Goal: Transaction & Acquisition: Purchase product/service

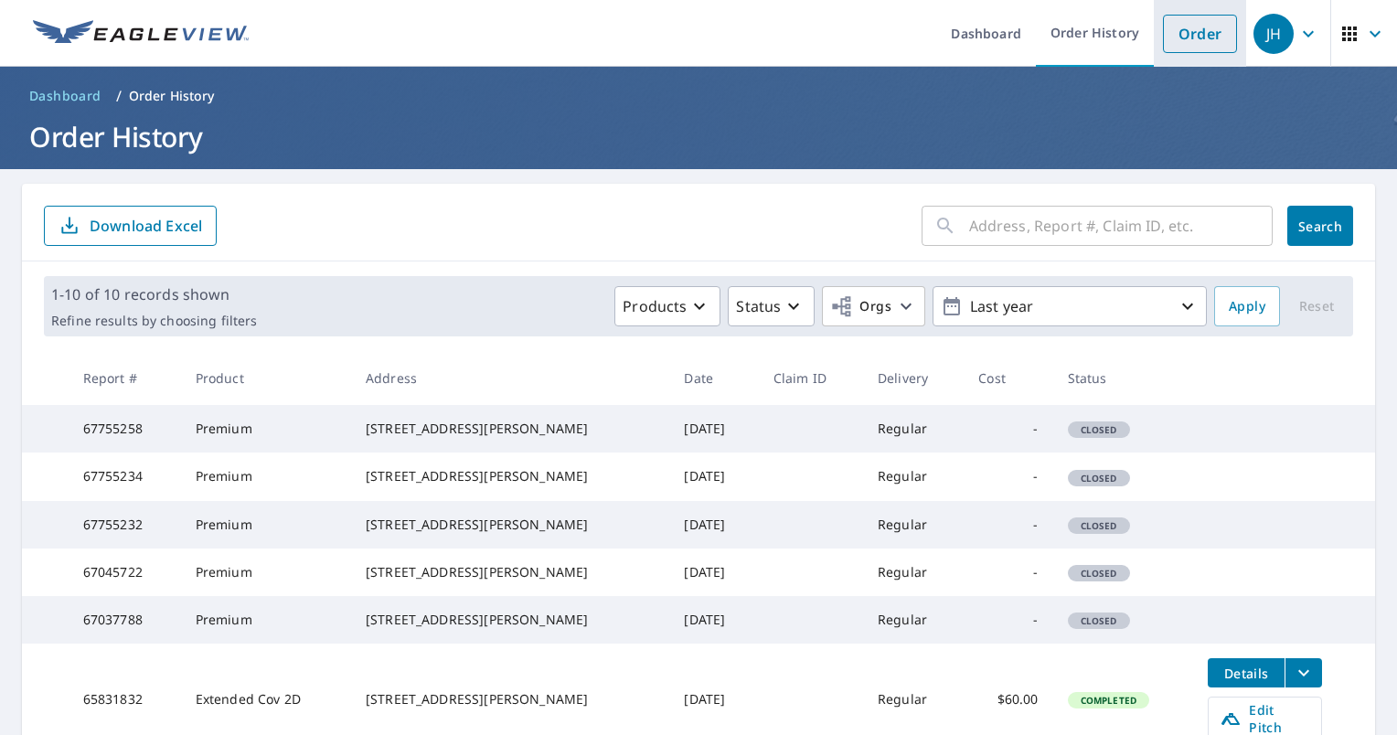
click at [1199, 35] on link "Order" at bounding box center [1200, 34] width 74 height 38
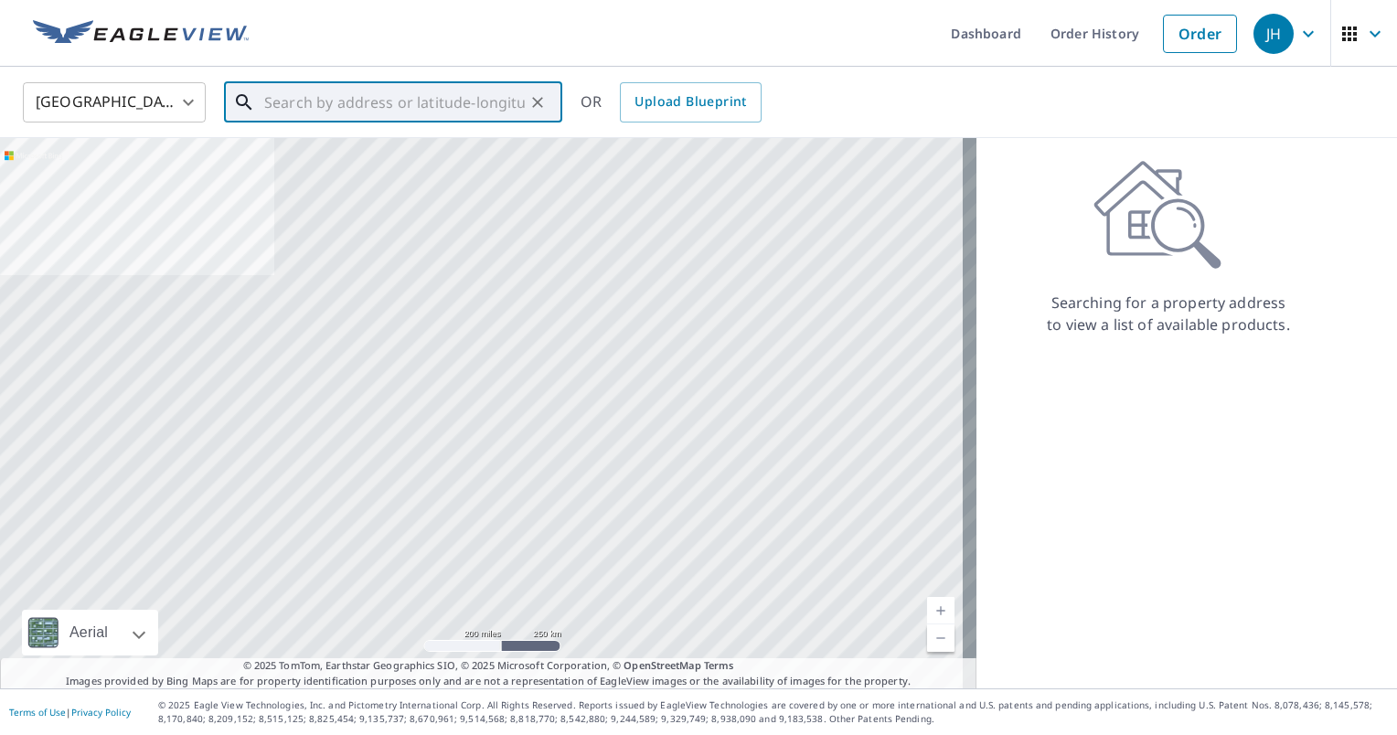
click at [365, 102] on input "text" at bounding box center [394, 102] width 260 height 51
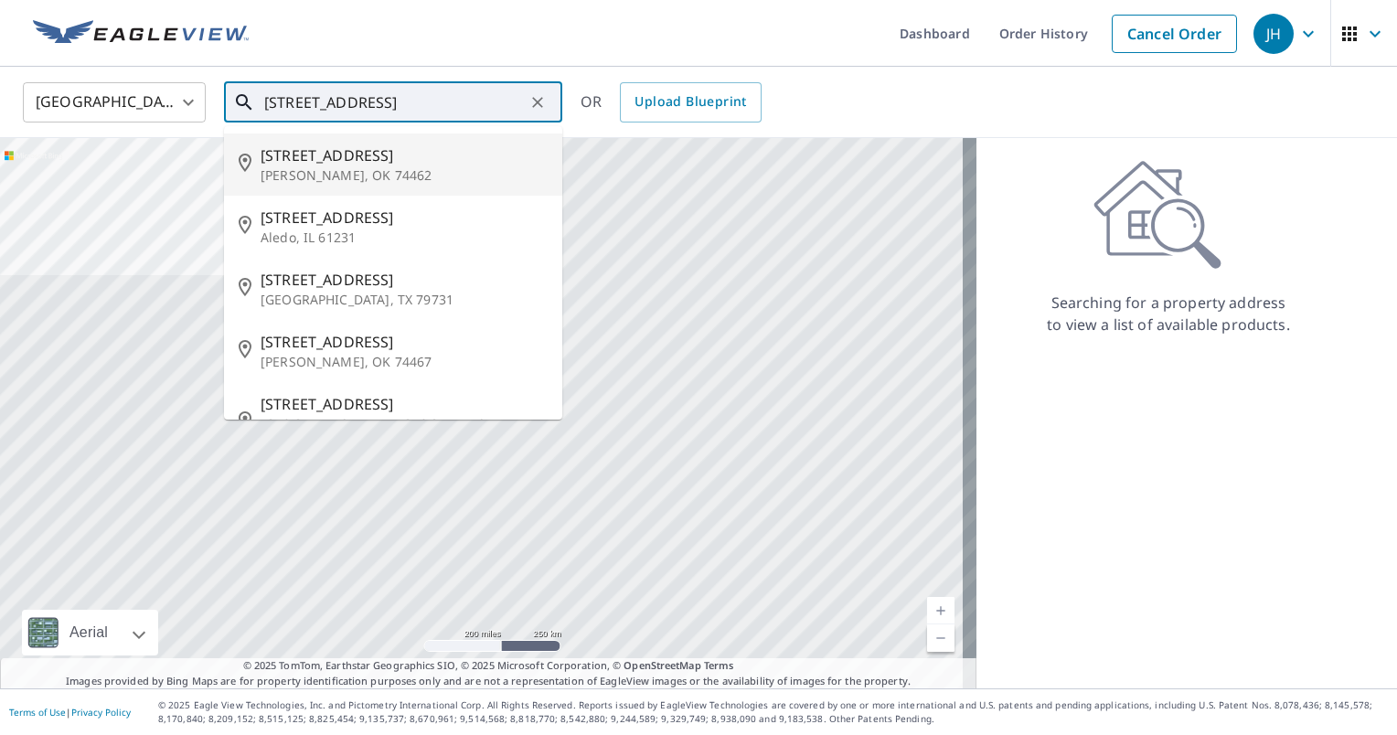
click at [340, 167] on p "[PERSON_NAME], OK 74462" at bounding box center [403, 175] width 287 height 18
type input "[STREET_ADDRESS][PERSON_NAME]"
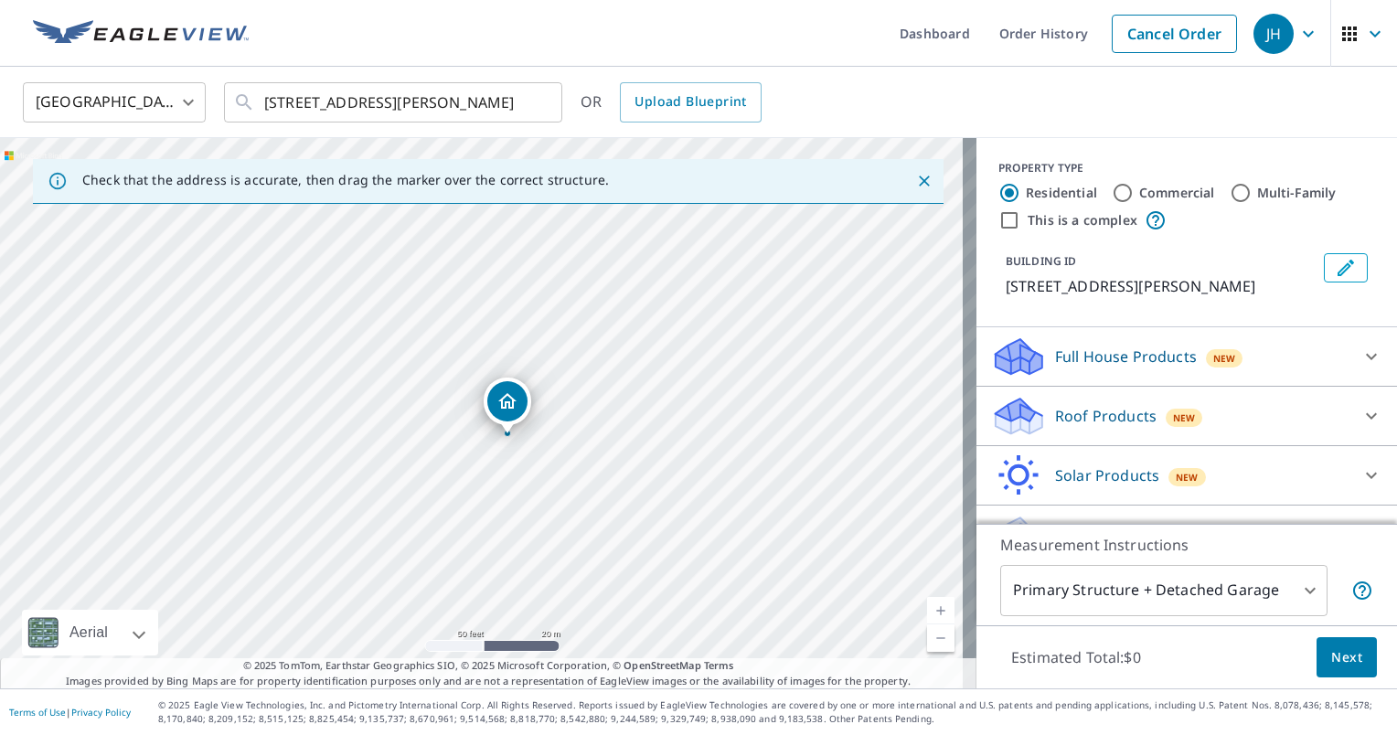
drag, startPoint x: 560, startPoint y: 457, endPoint x: 497, endPoint y: 456, distance: 63.1
click at [497, 456] on div "[STREET_ADDRESS][PERSON_NAME]" at bounding box center [488, 413] width 976 height 550
drag, startPoint x: 551, startPoint y: 473, endPoint x: 526, endPoint y: 385, distance: 91.2
click at [526, 385] on div "[STREET_ADDRESS][PERSON_NAME]" at bounding box center [488, 413] width 976 height 550
click at [1123, 409] on p "Roof Products" at bounding box center [1105, 416] width 101 height 22
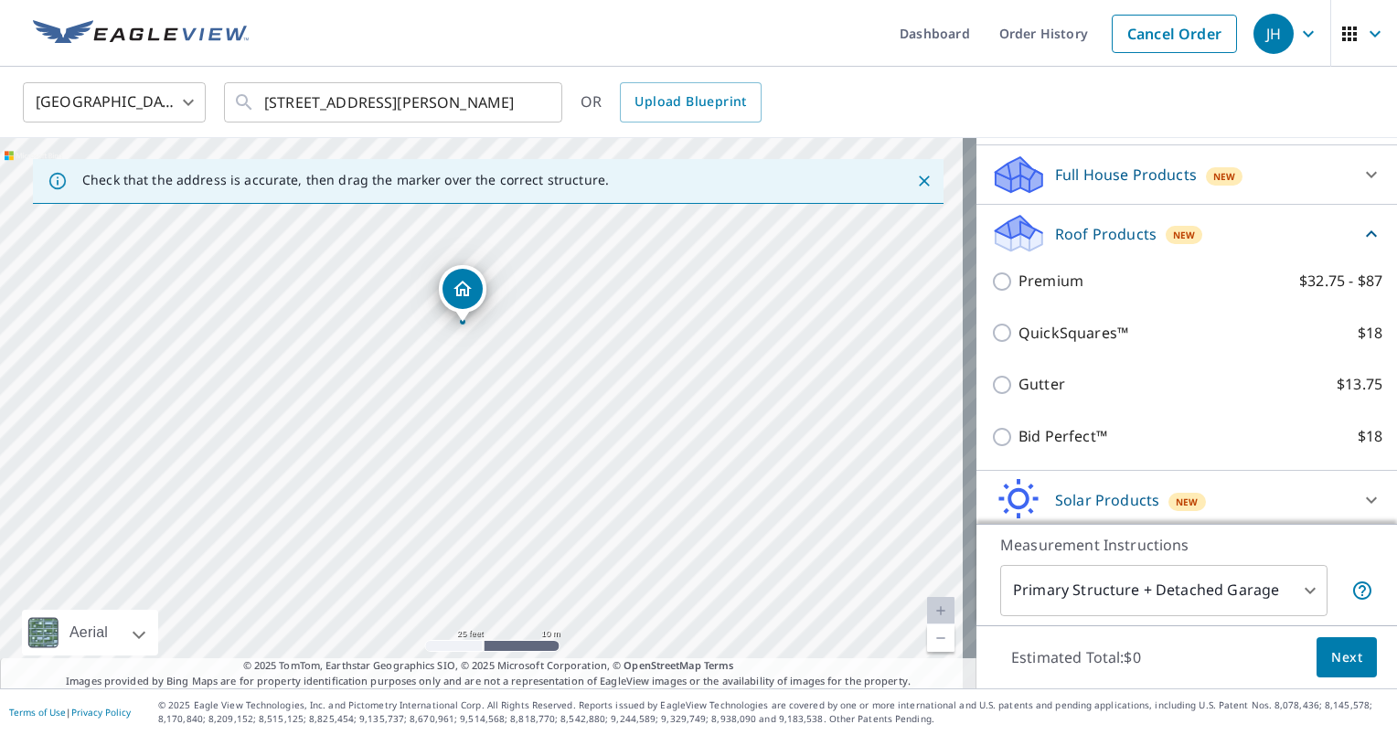
scroll to position [183, 0]
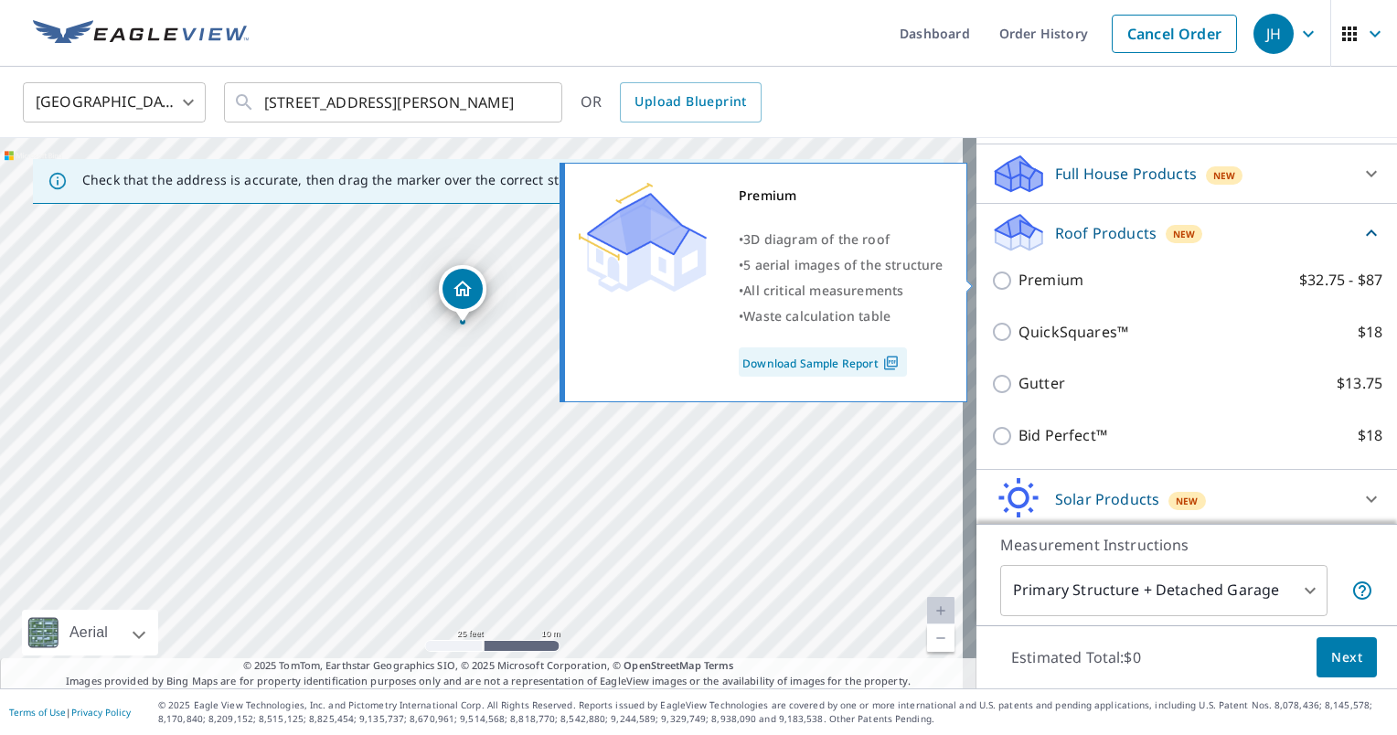
click at [1018, 287] on p "Premium" at bounding box center [1050, 280] width 65 height 23
click at [1014, 287] on input "Premium $32.75 - $87" at bounding box center [1004, 281] width 27 height 22
checkbox input "true"
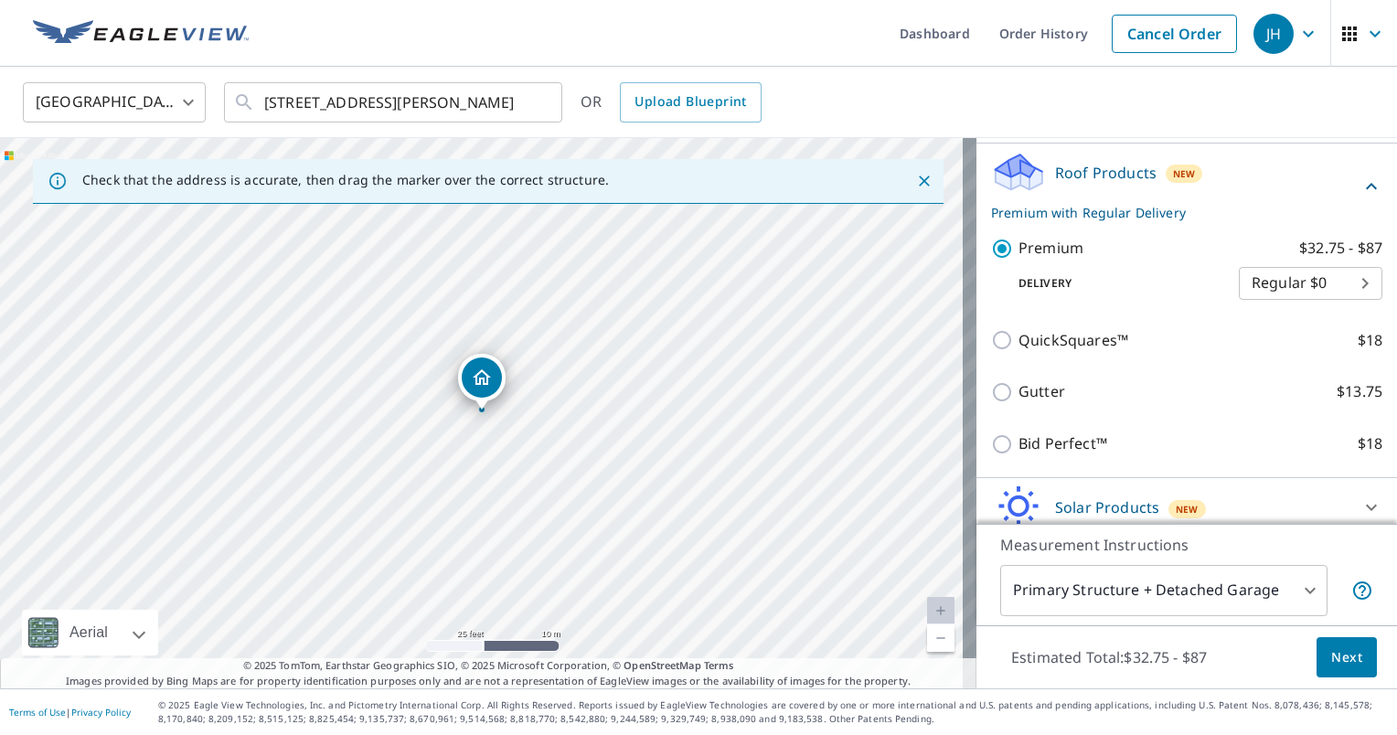
scroll to position [314, 0]
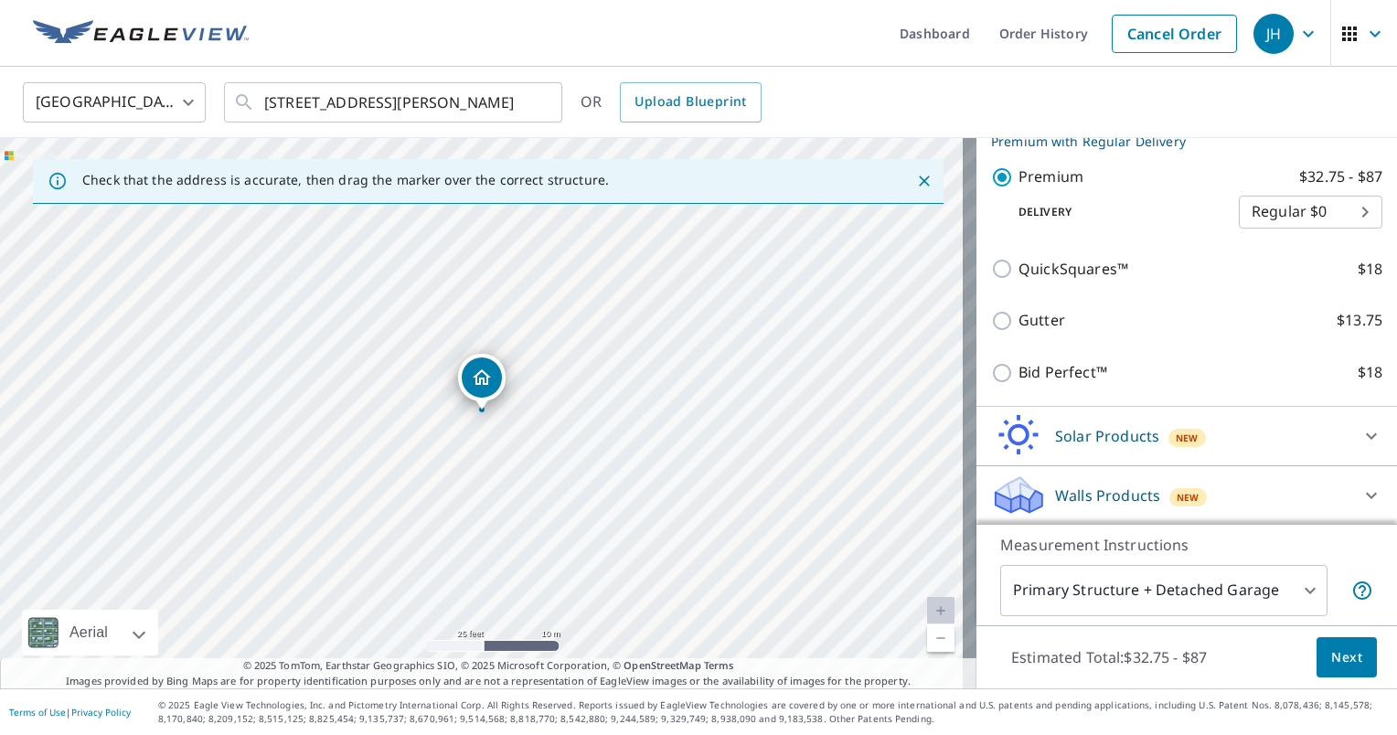
click at [1340, 29] on icon "button" at bounding box center [1349, 34] width 22 height 22
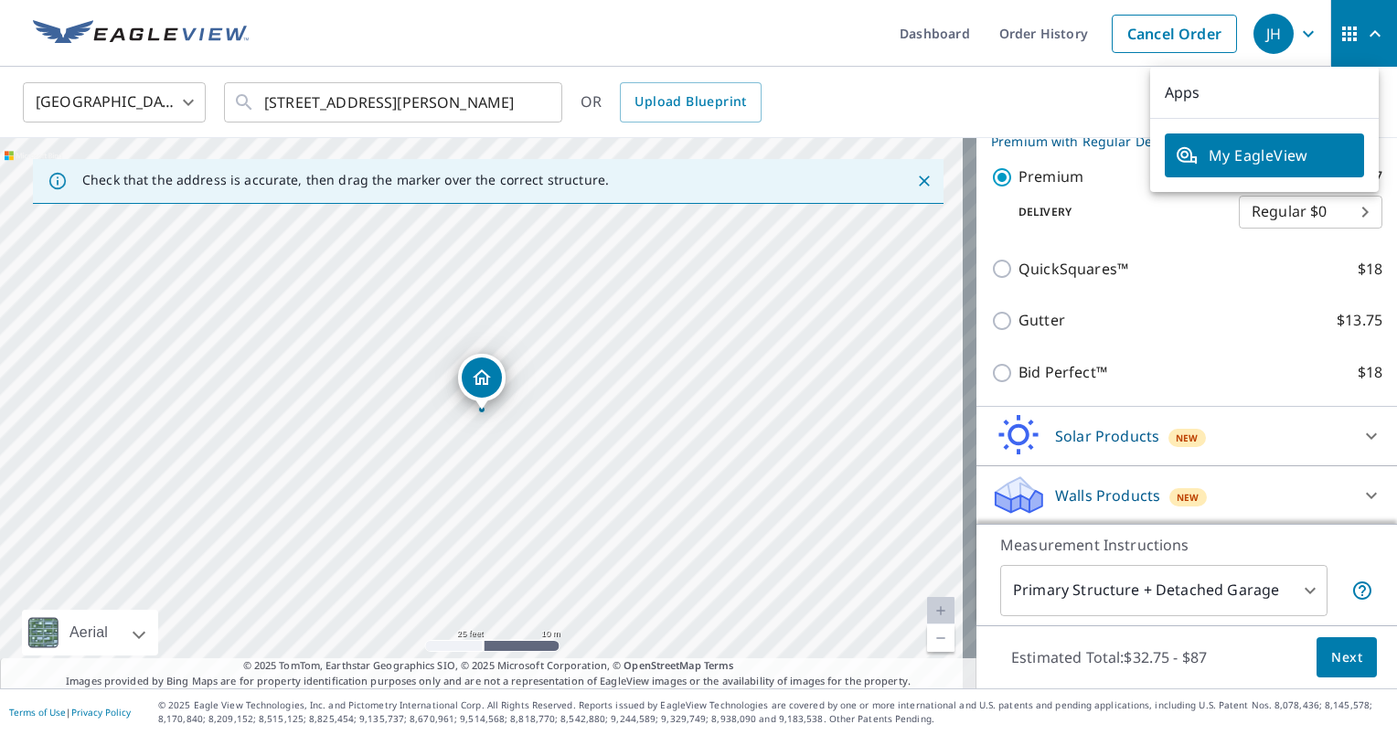
click at [1297, 40] on icon "button" at bounding box center [1308, 34] width 22 height 22
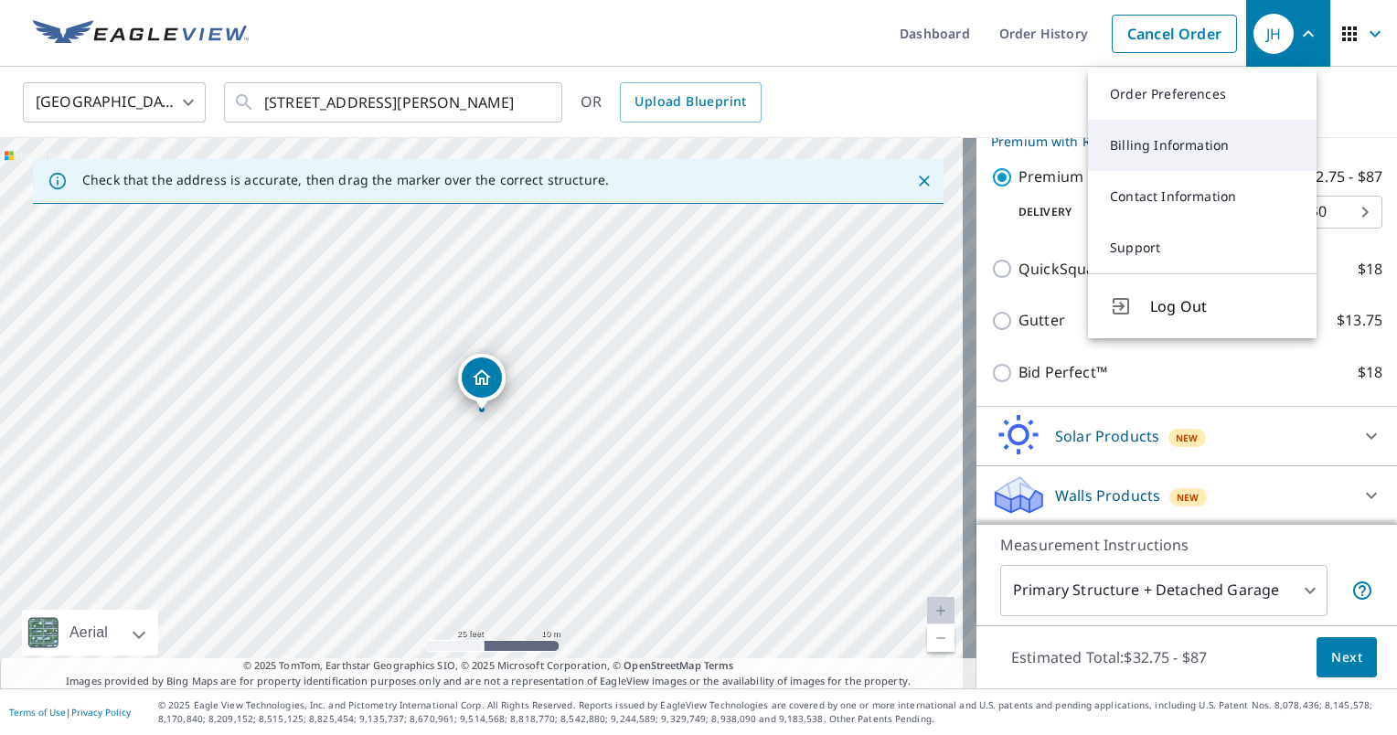
click at [1185, 142] on link "Billing Information" at bounding box center [1202, 145] width 229 height 51
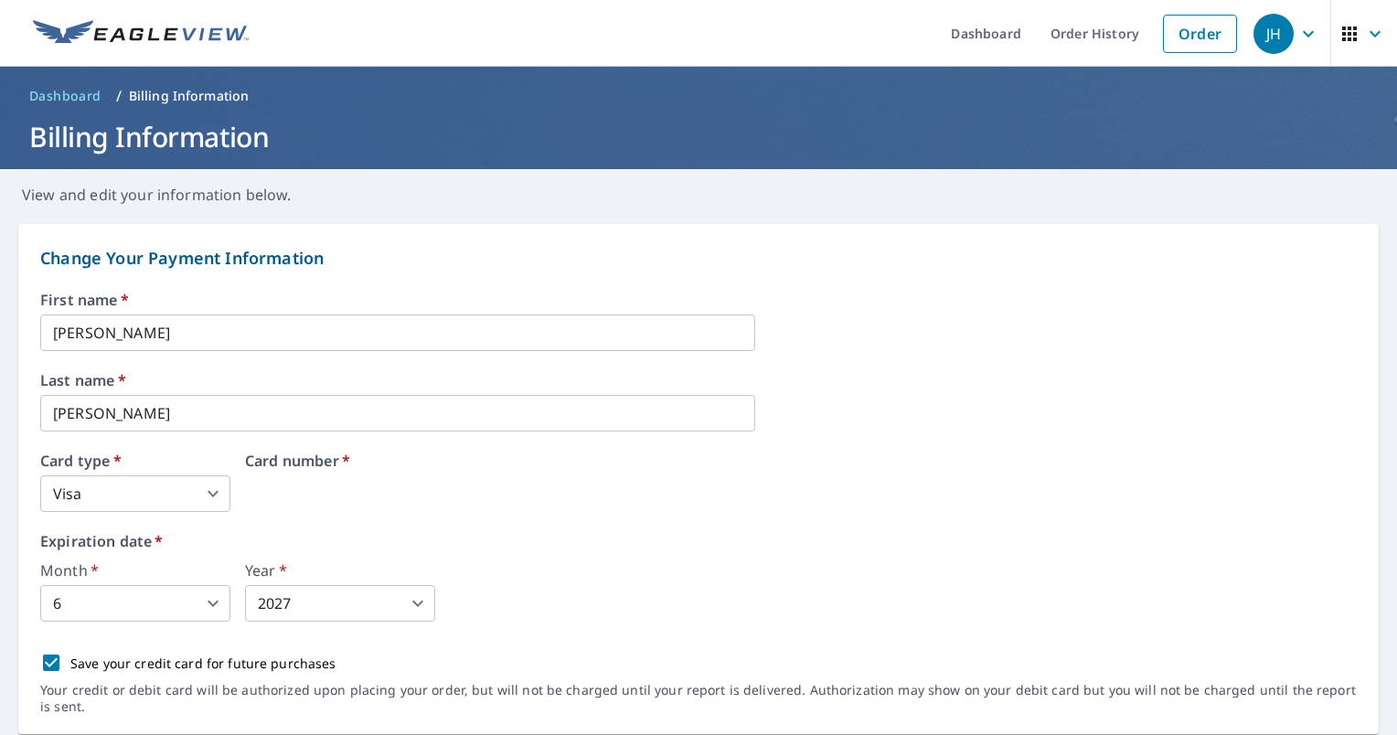
drag, startPoint x: 449, startPoint y: 481, endPoint x: 312, endPoint y: 475, distance: 137.2
click at [212, 600] on body "JH JH Dashboard Order History Order JH Dashboard / Billing Information Billing …" at bounding box center [698, 367] width 1397 height 735
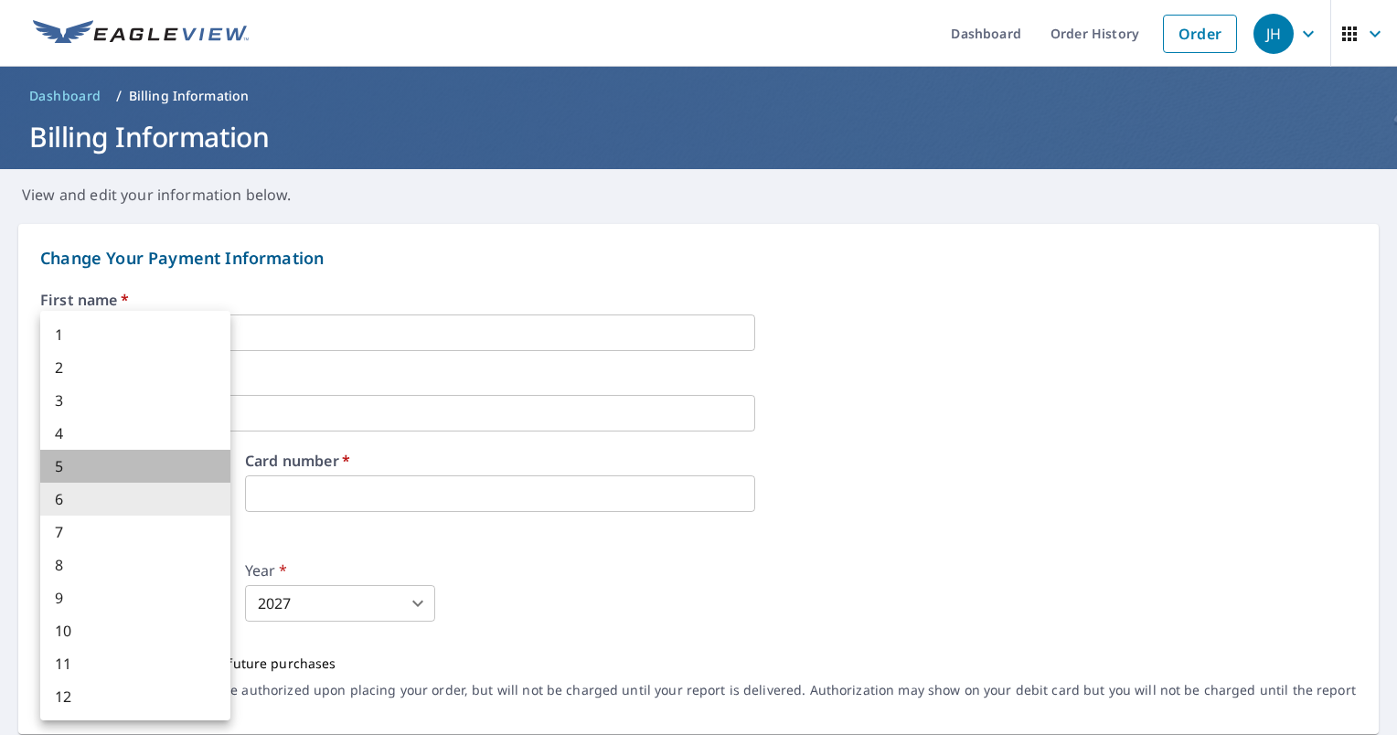
click at [106, 467] on li "5" at bounding box center [135, 466] width 190 height 33
type input "5"
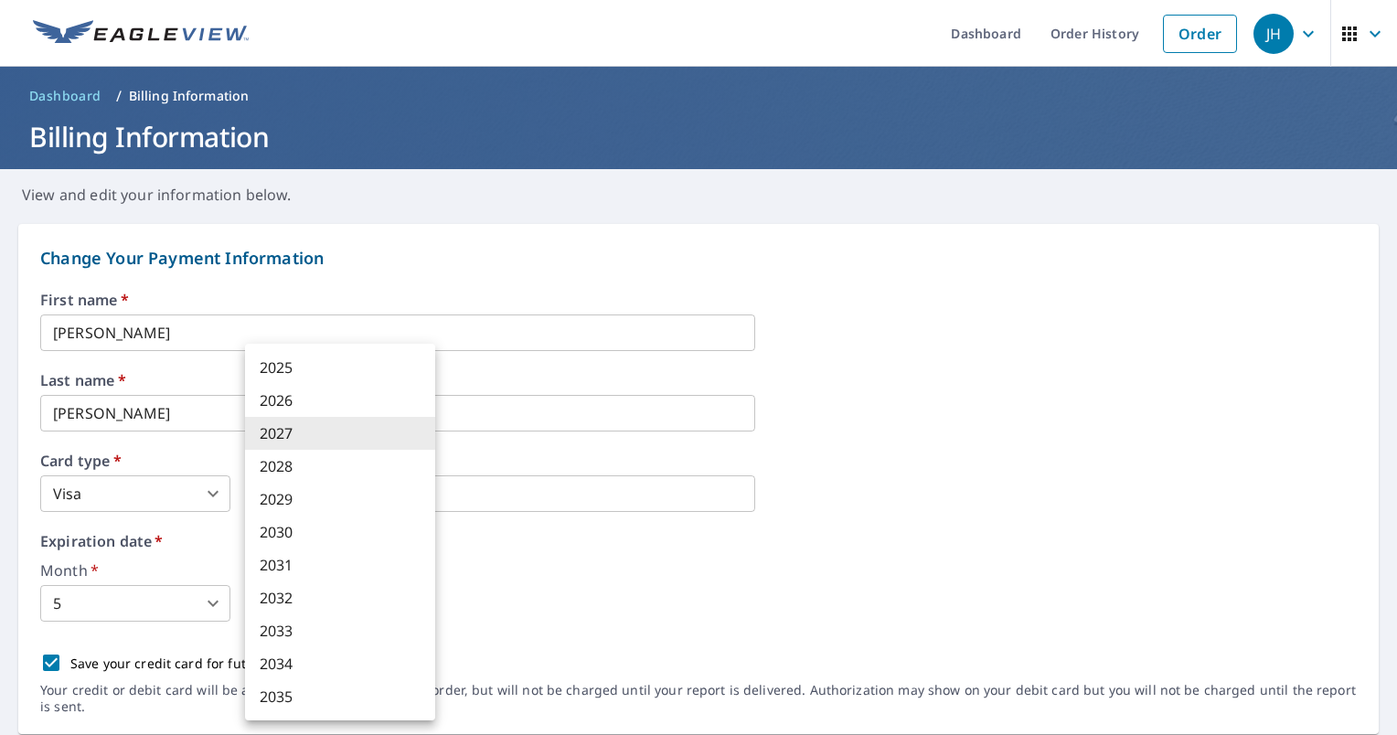
click at [317, 608] on body "JH JH Dashboard Order History Order JH Dashboard / Billing Information Billing …" at bounding box center [698, 367] width 1397 height 735
click at [288, 472] on li "2028" at bounding box center [340, 466] width 190 height 33
type input "2028"
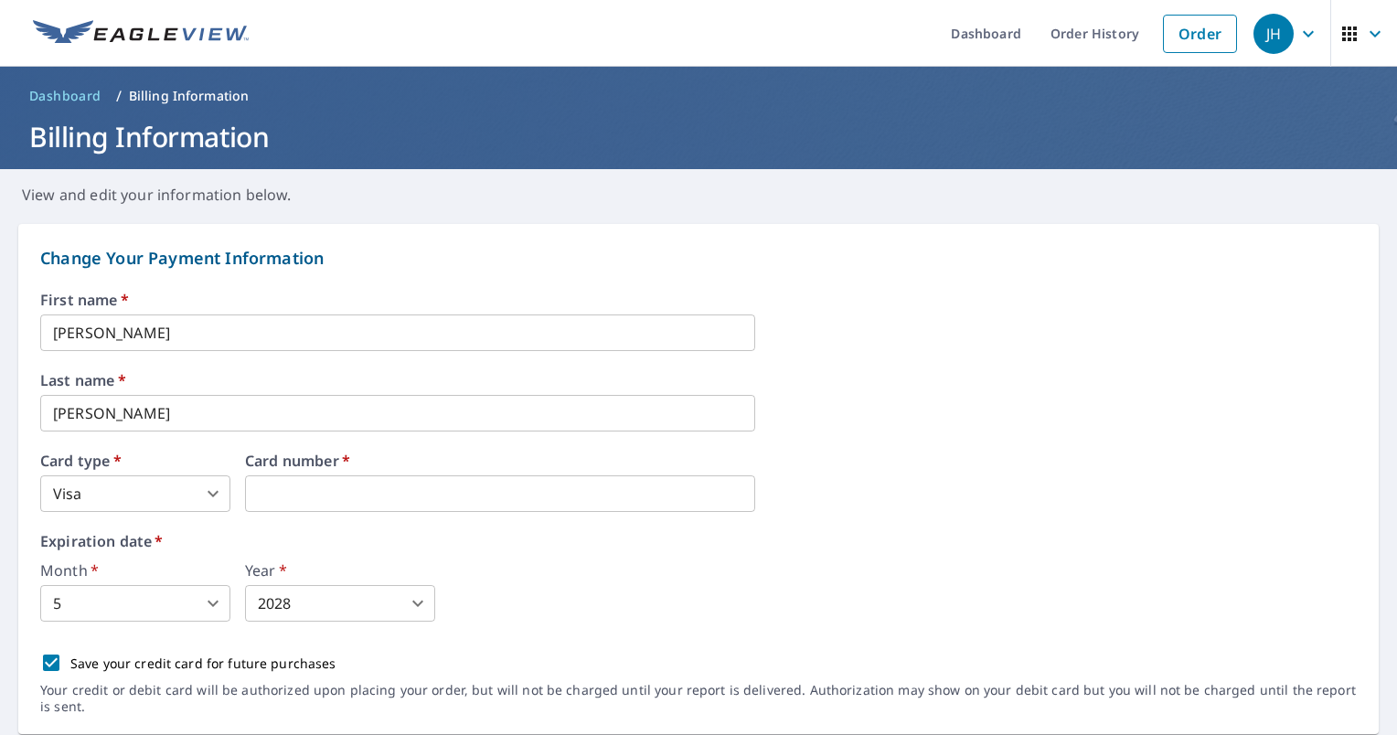
click at [572, 611] on div "Month   * 5 5 ​ Year   * 2028 2028 ​" at bounding box center [698, 592] width 1316 height 58
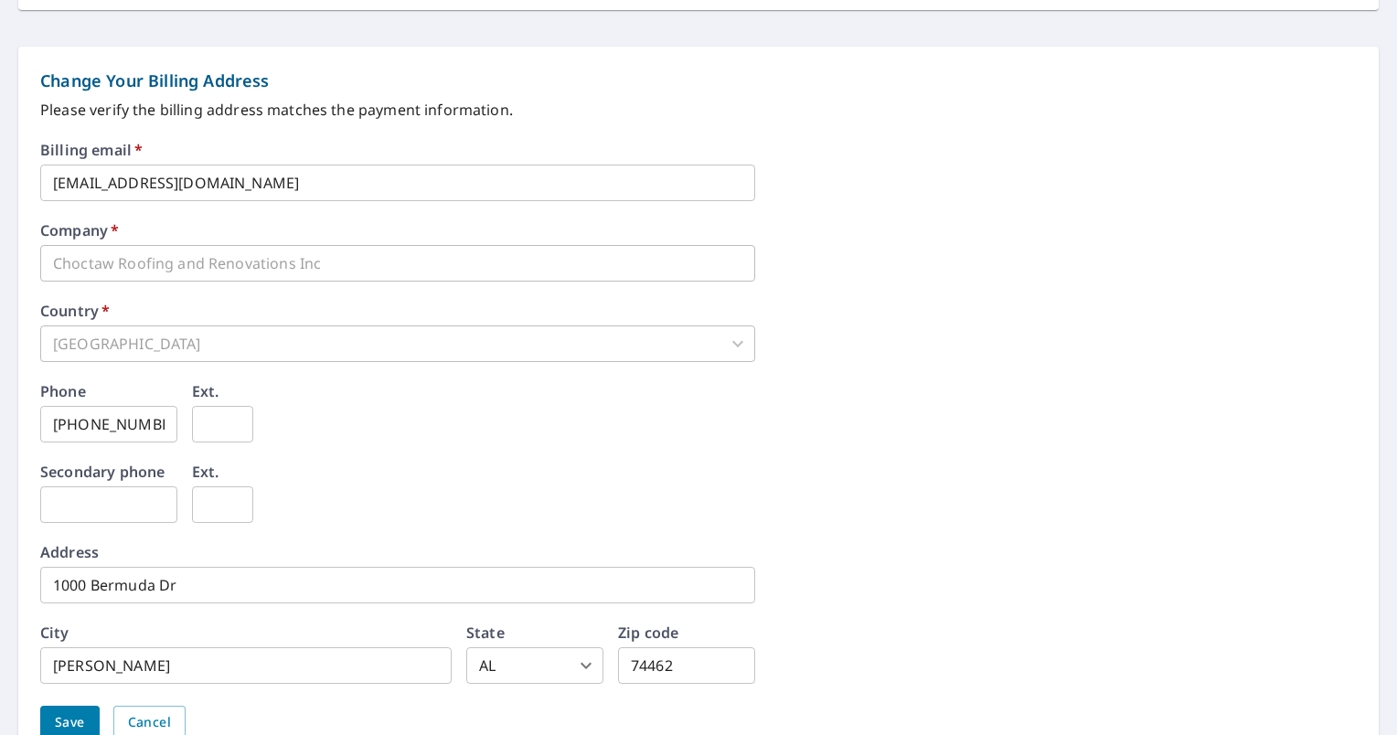
scroll to position [814, 0]
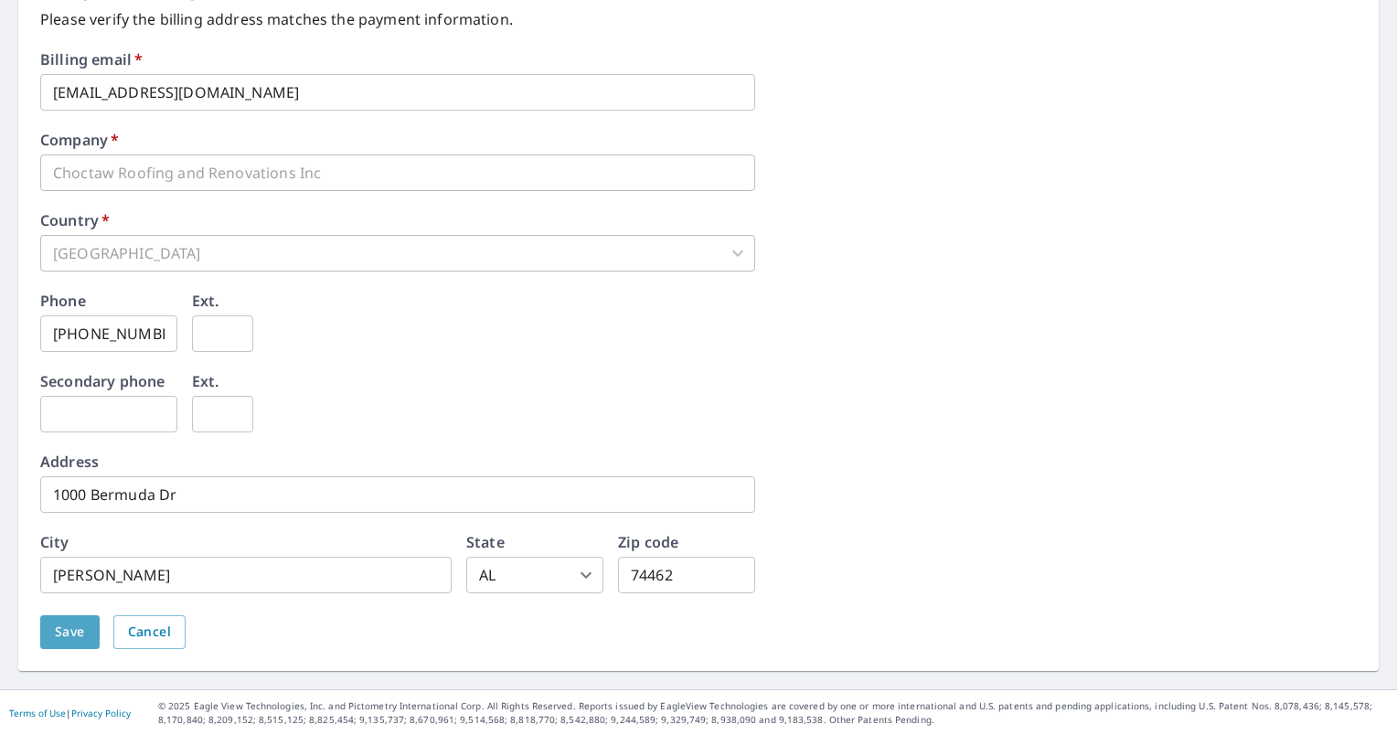
click at [74, 631] on span "Save" at bounding box center [70, 632] width 30 height 23
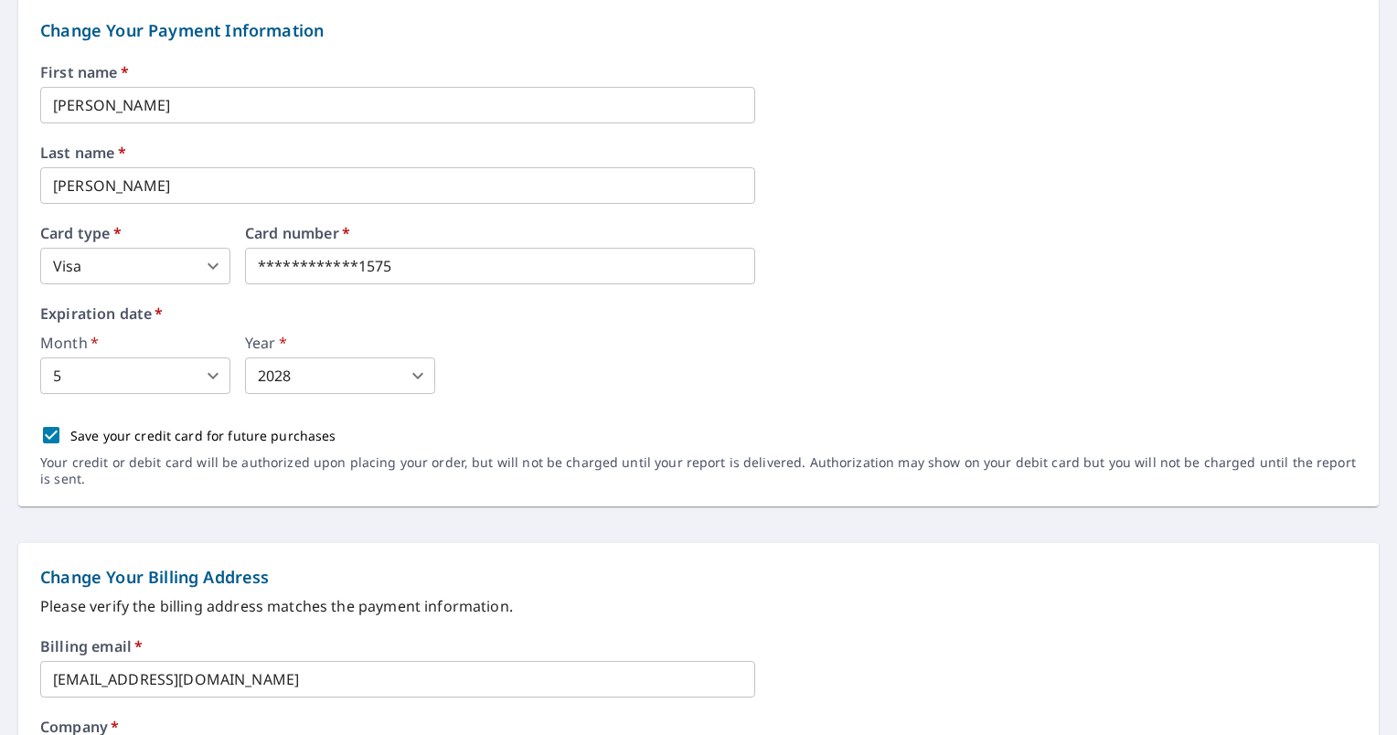
scroll to position [0, 0]
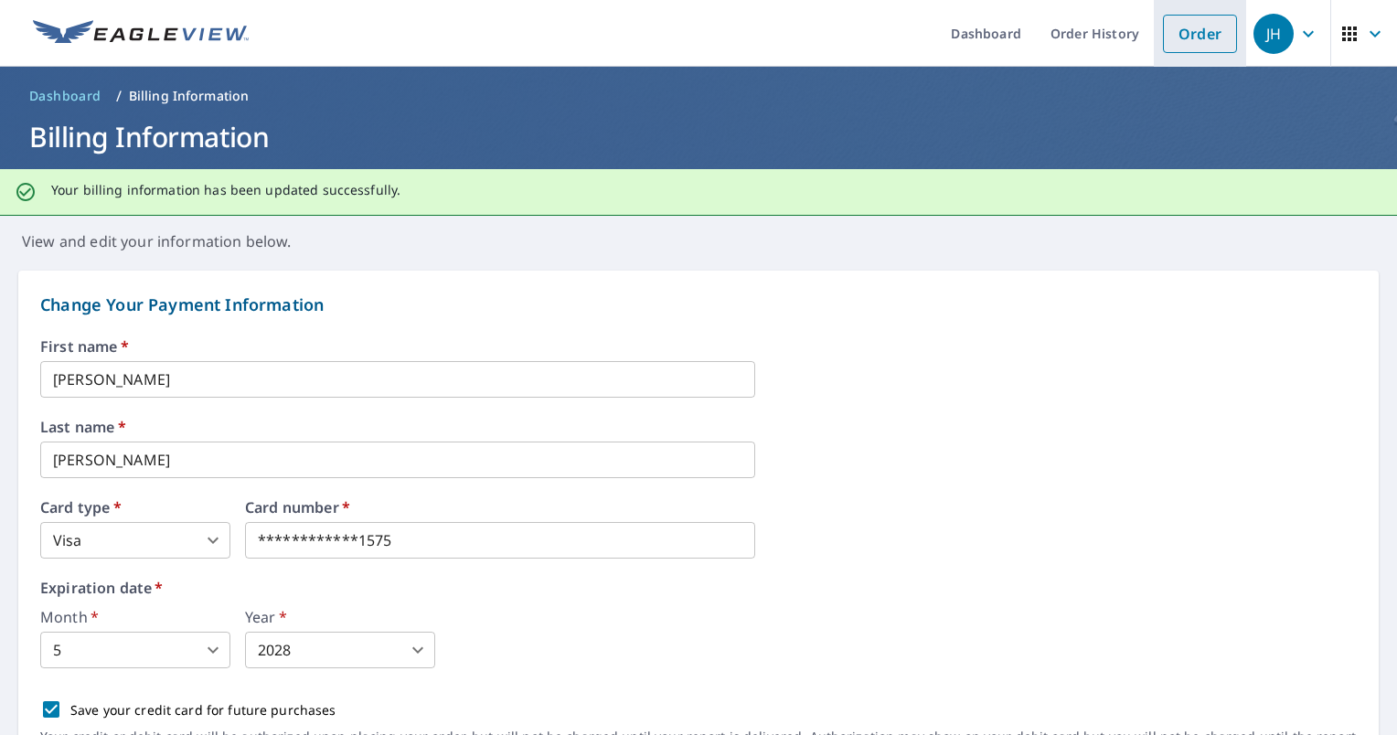
click at [1175, 42] on link "Order" at bounding box center [1200, 34] width 74 height 38
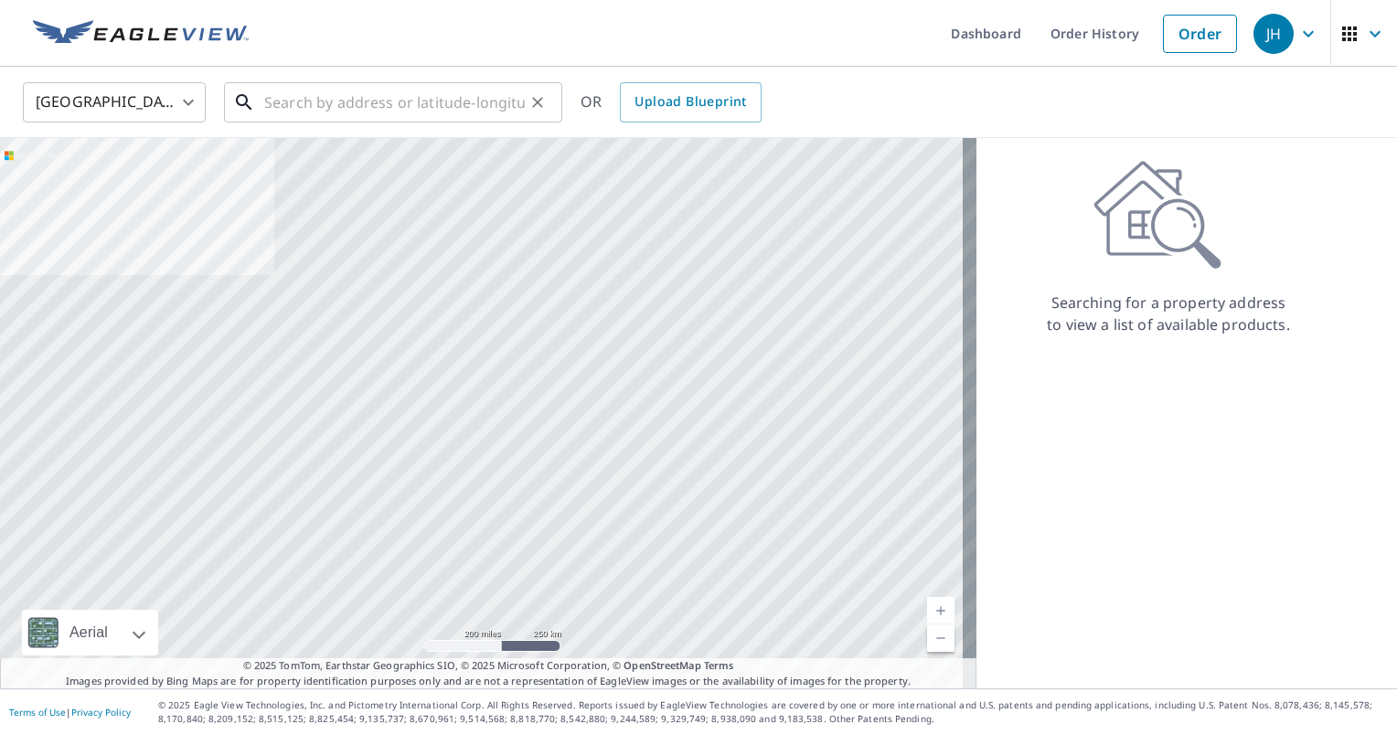
click at [354, 112] on input "text" at bounding box center [394, 102] width 260 height 51
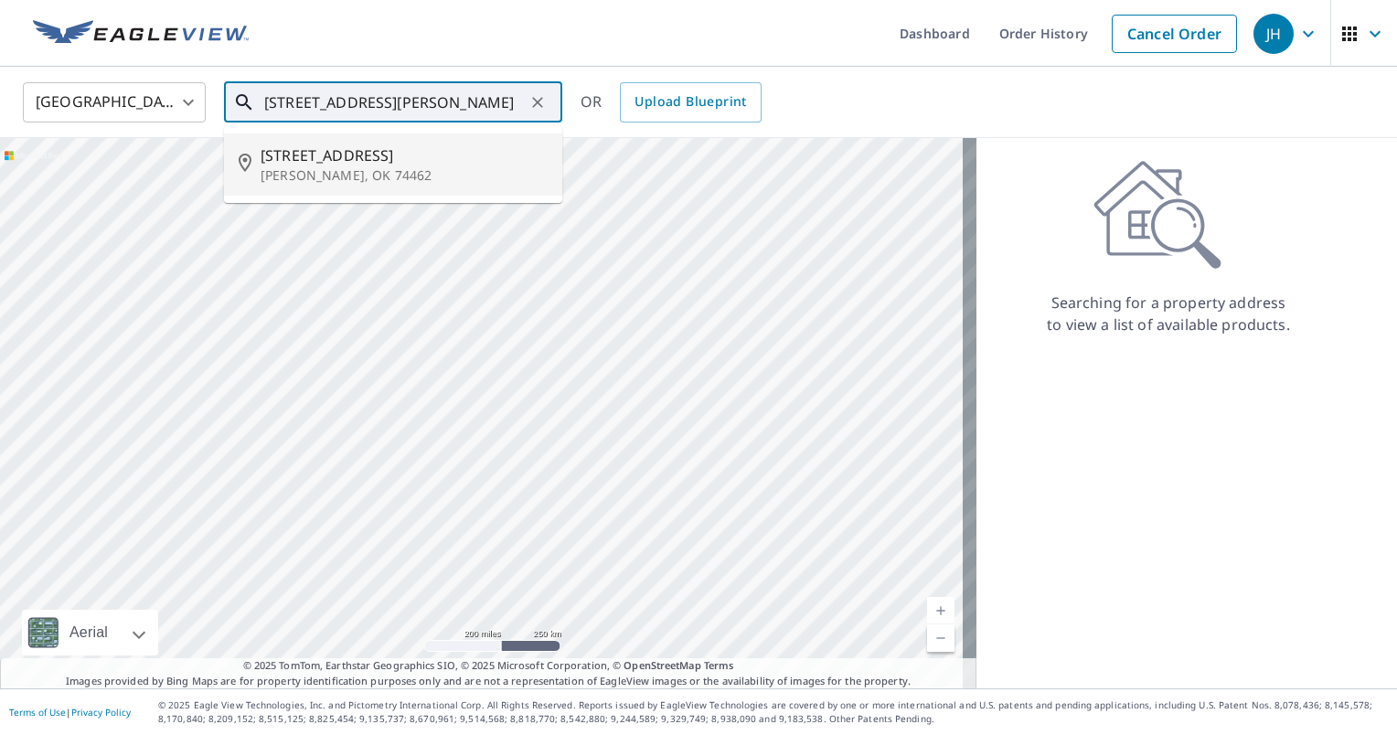
click at [366, 160] on span "[STREET_ADDRESS]" at bounding box center [403, 155] width 287 height 22
type input "[STREET_ADDRESS][PERSON_NAME]"
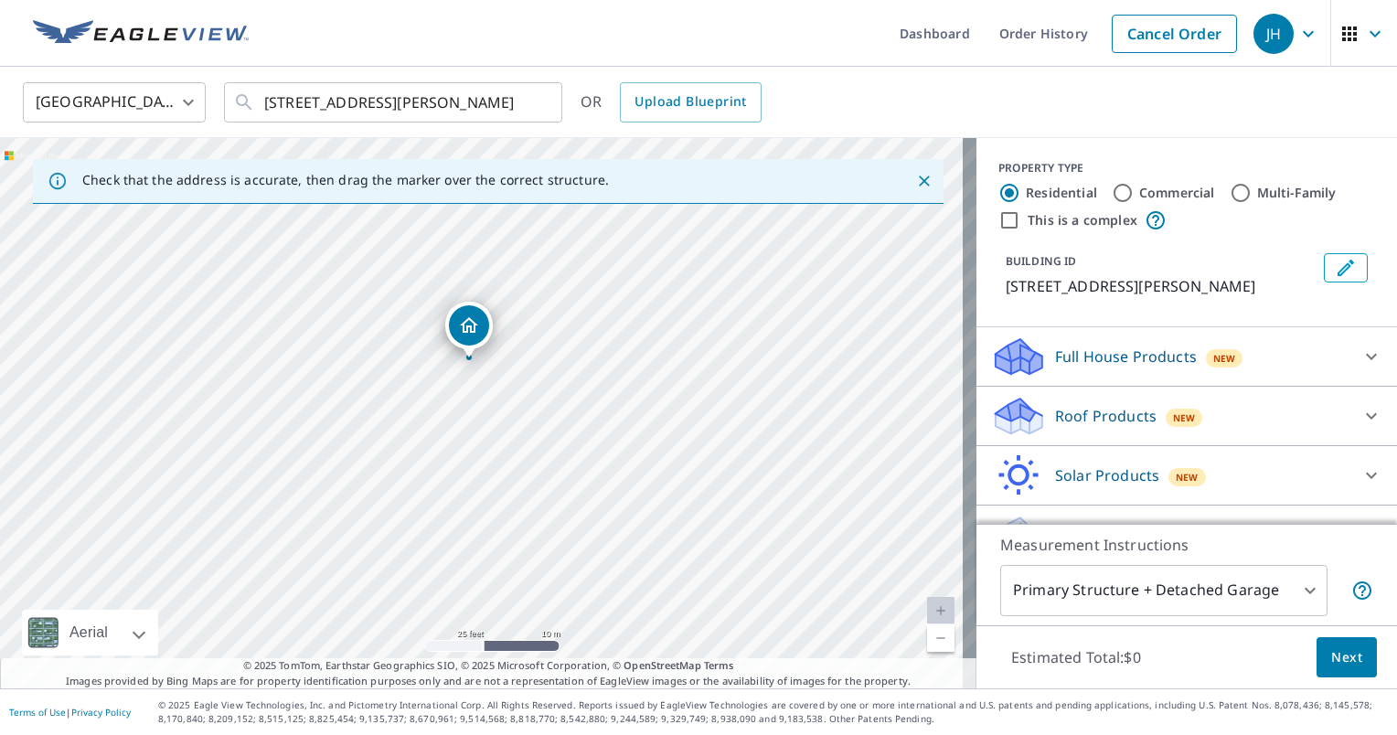
drag, startPoint x: 484, startPoint y: 424, endPoint x: 549, endPoint y: 397, distance: 71.3
click at [549, 397] on div "[STREET_ADDRESS][PERSON_NAME]" at bounding box center [488, 413] width 976 height 550
click at [1108, 425] on p "Roof Products" at bounding box center [1105, 416] width 101 height 22
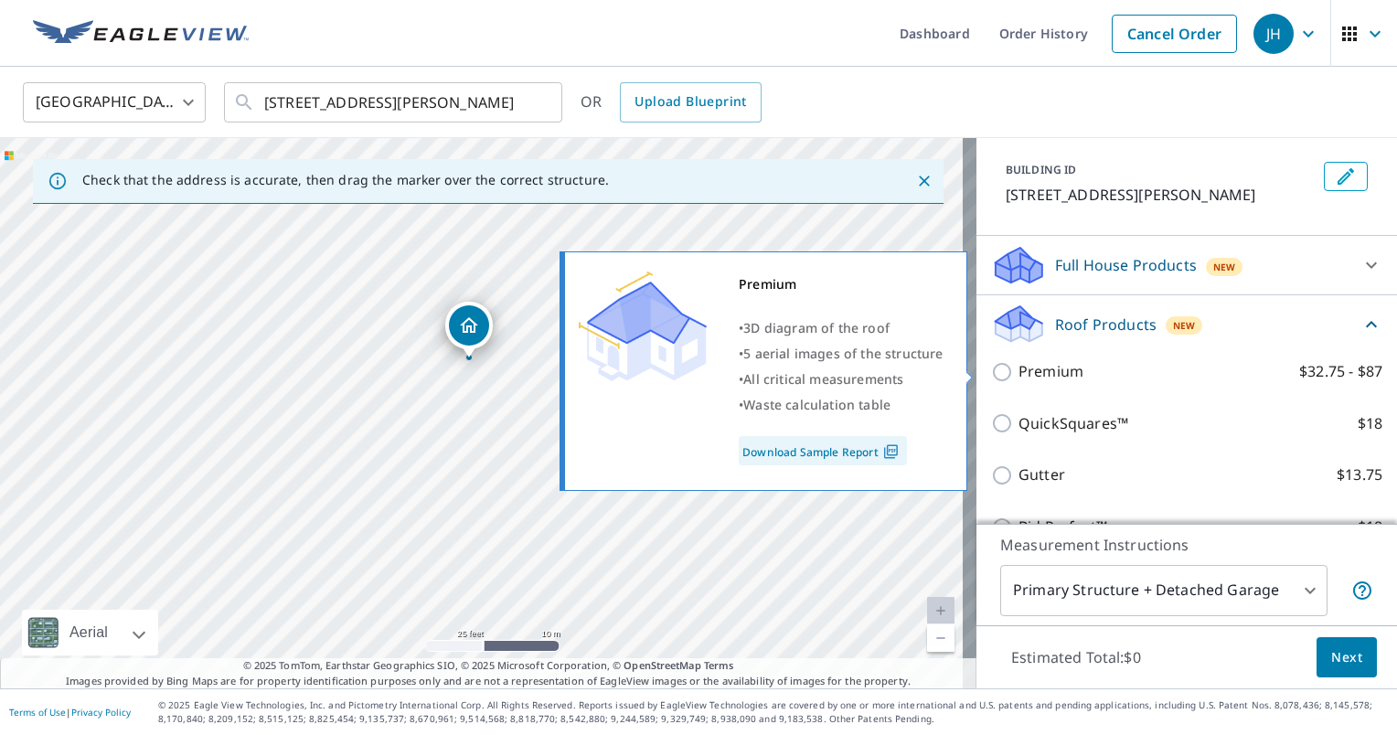
click at [1053, 379] on p "Premium" at bounding box center [1050, 371] width 65 height 23
click at [1018, 379] on input "Premium $32.75 - $87" at bounding box center [1004, 372] width 27 height 22
checkbox input "true"
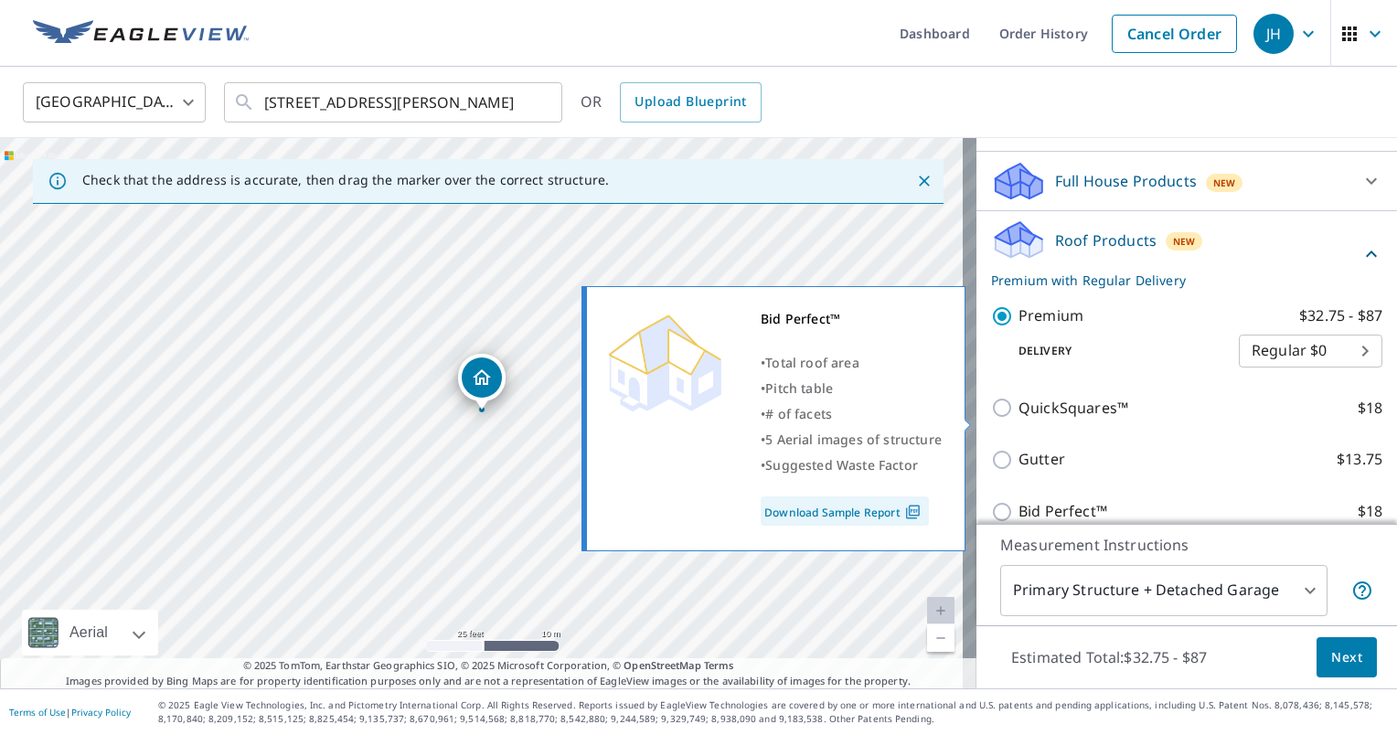
scroll to position [314, 0]
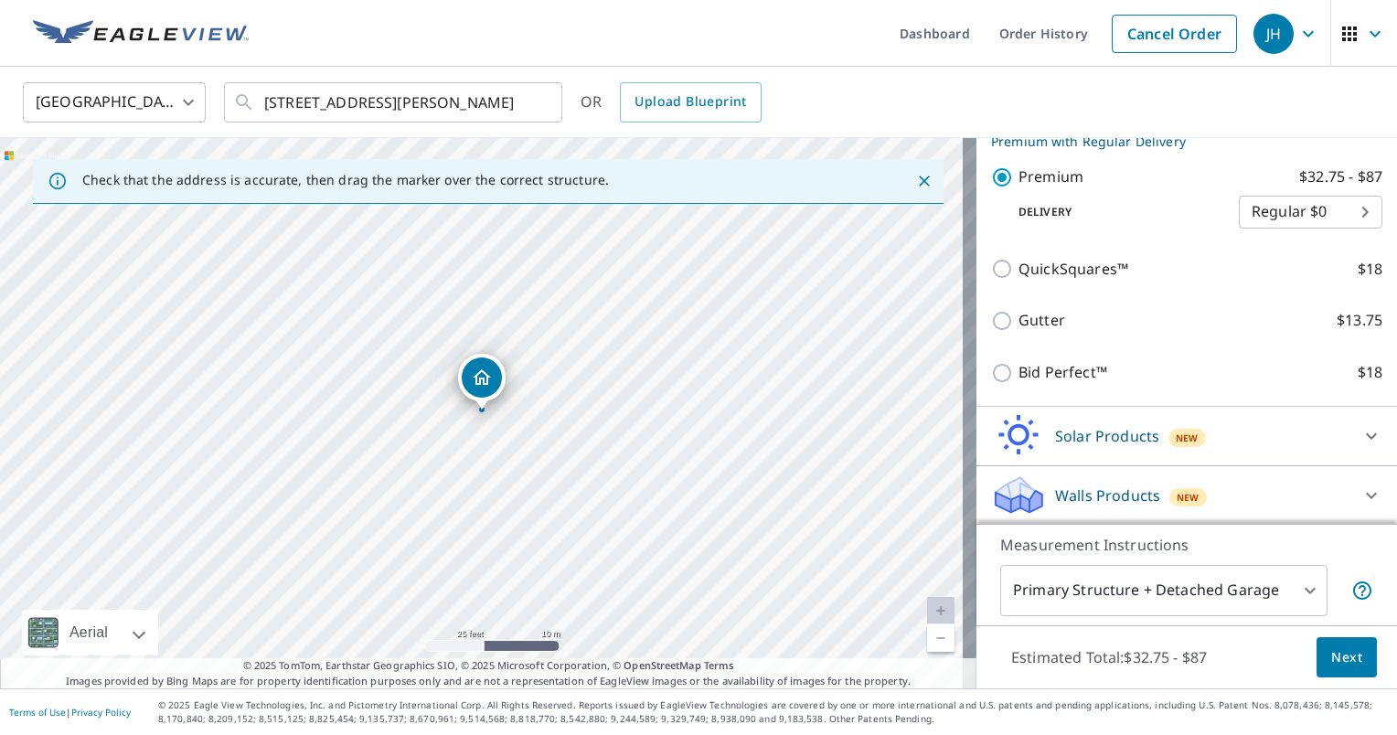
click at [1344, 658] on span "Next" at bounding box center [1346, 657] width 31 height 23
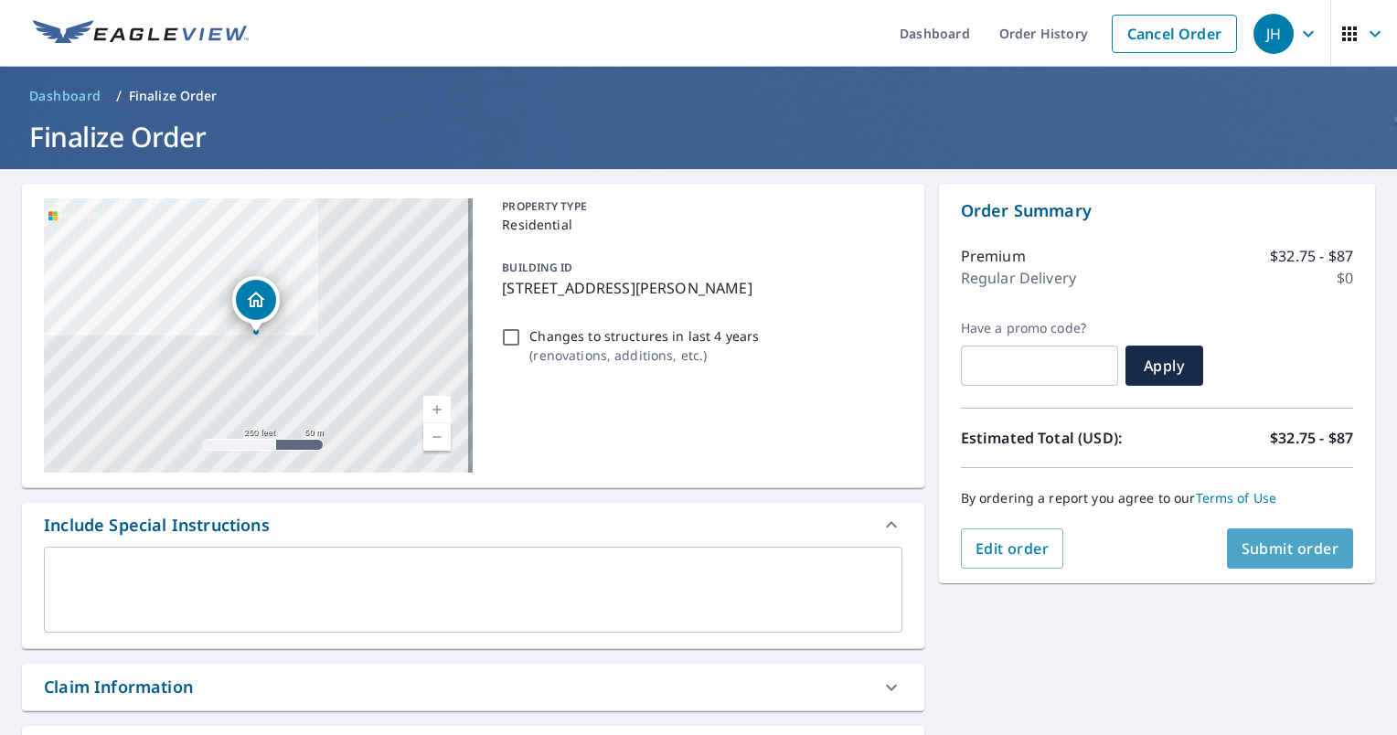
click at [1295, 547] on span "Submit order" at bounding box center [1290, 548] width 98 height 20
checkbox input "true"
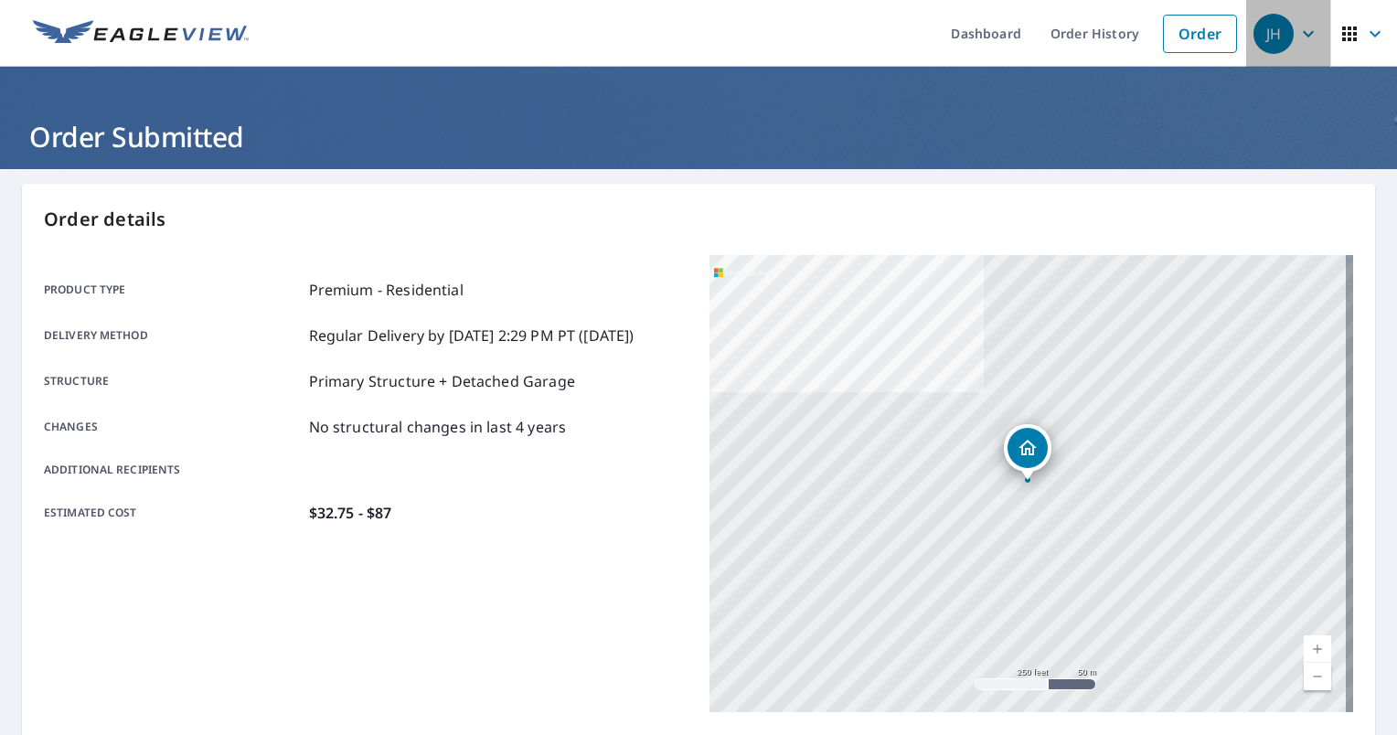
click at [1253, 40] on div "JH" at bounding box center [1273, 34] width 40 height 40
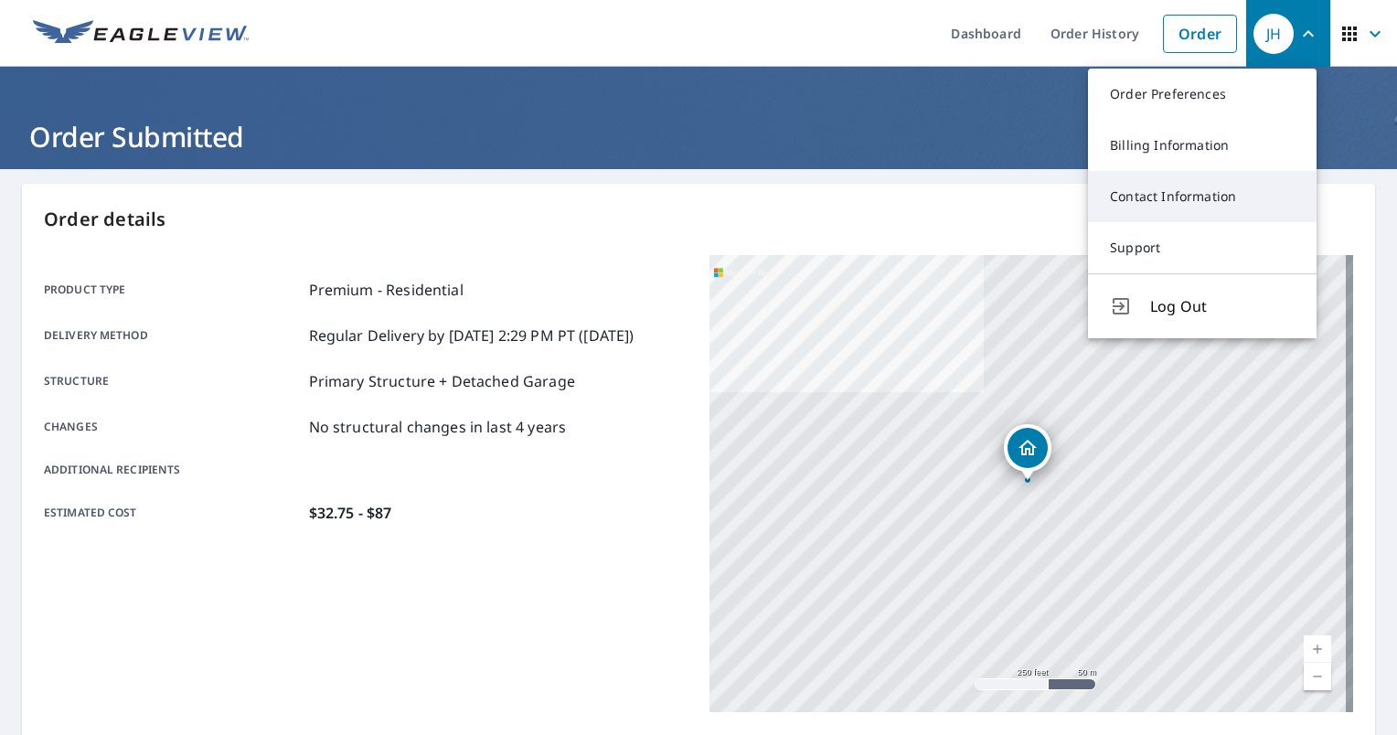
click at [1192, 199] on link "Contact Information" at bounding box center [1202, 196] width 229 height 51
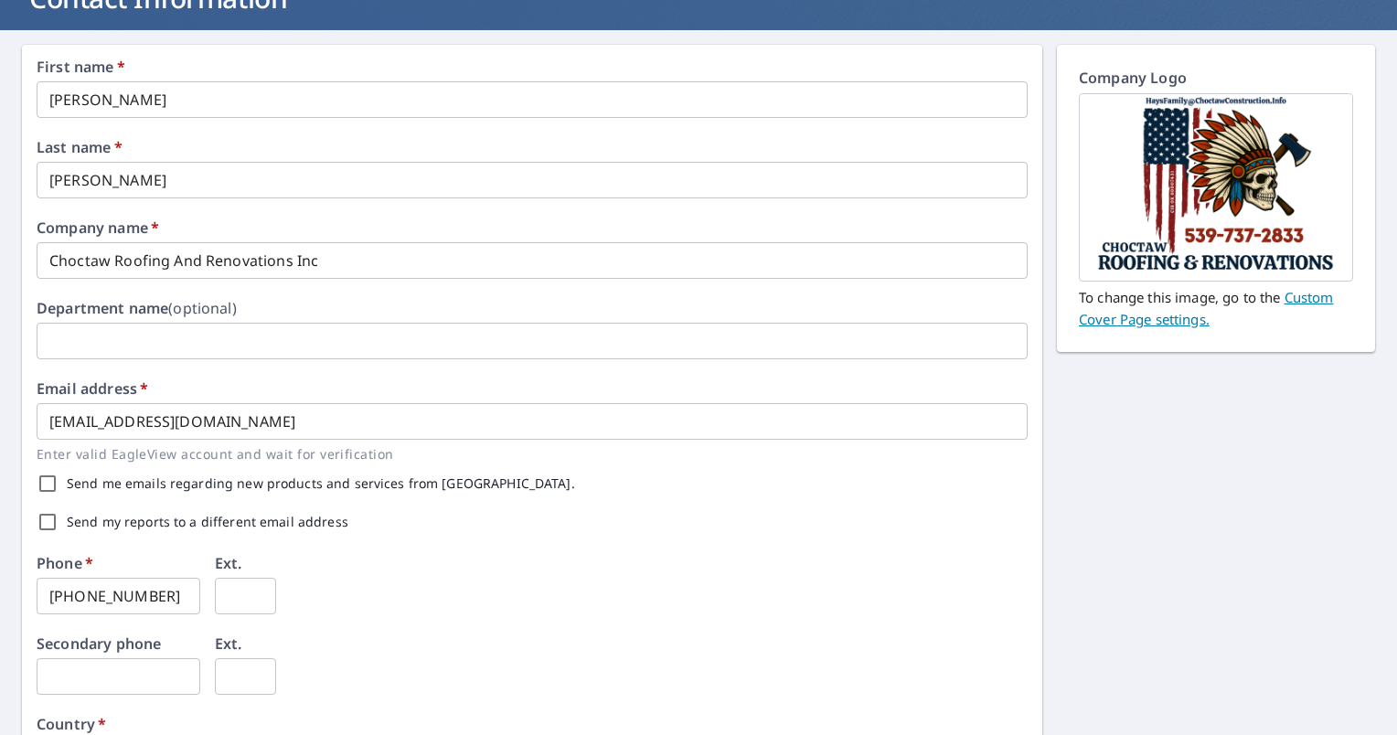
scroll to position [183, 0]
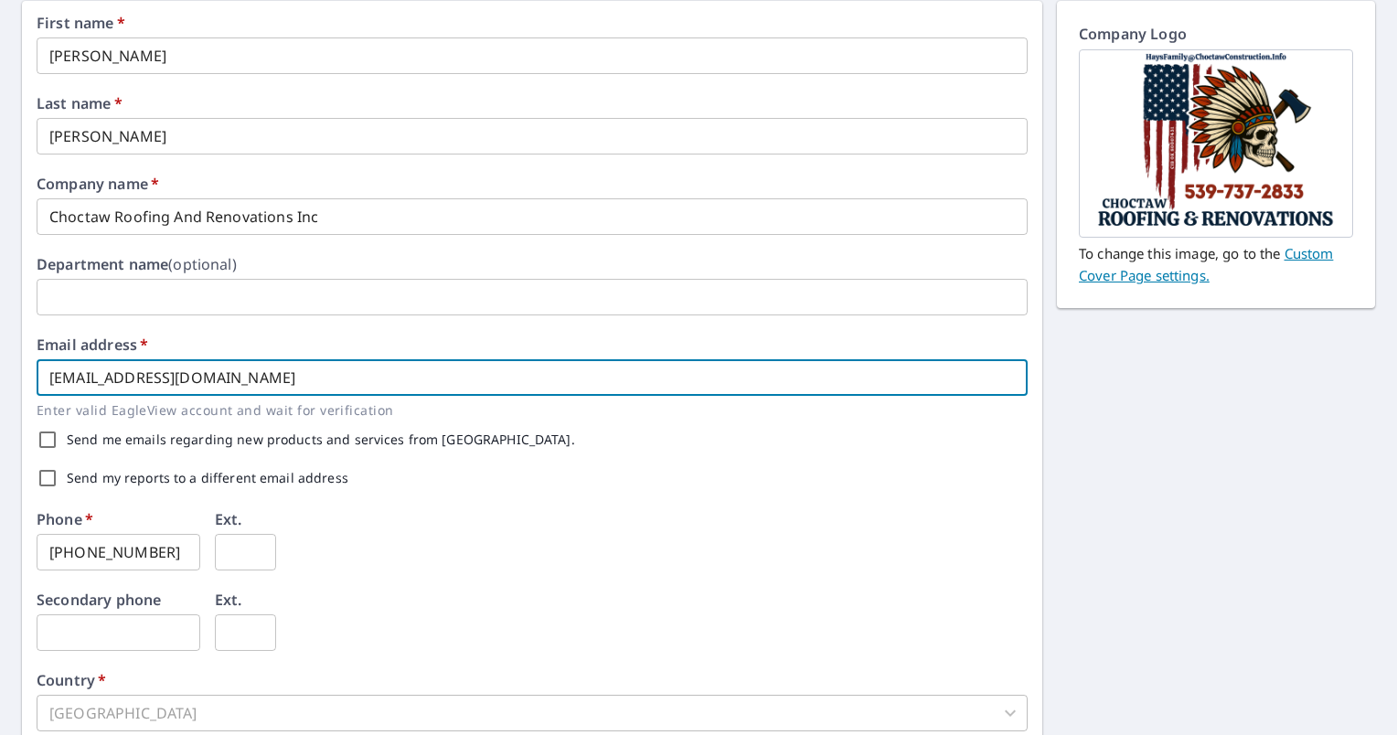
click at [271, 377] on input "[EMAIL_ADDRESS][DOMAIN_NAME]" at bounding box center [532, 377] width 991 height 37
type input "c"
type input "[EMAIL_ADDRESS][DOMAIN_NAME]"
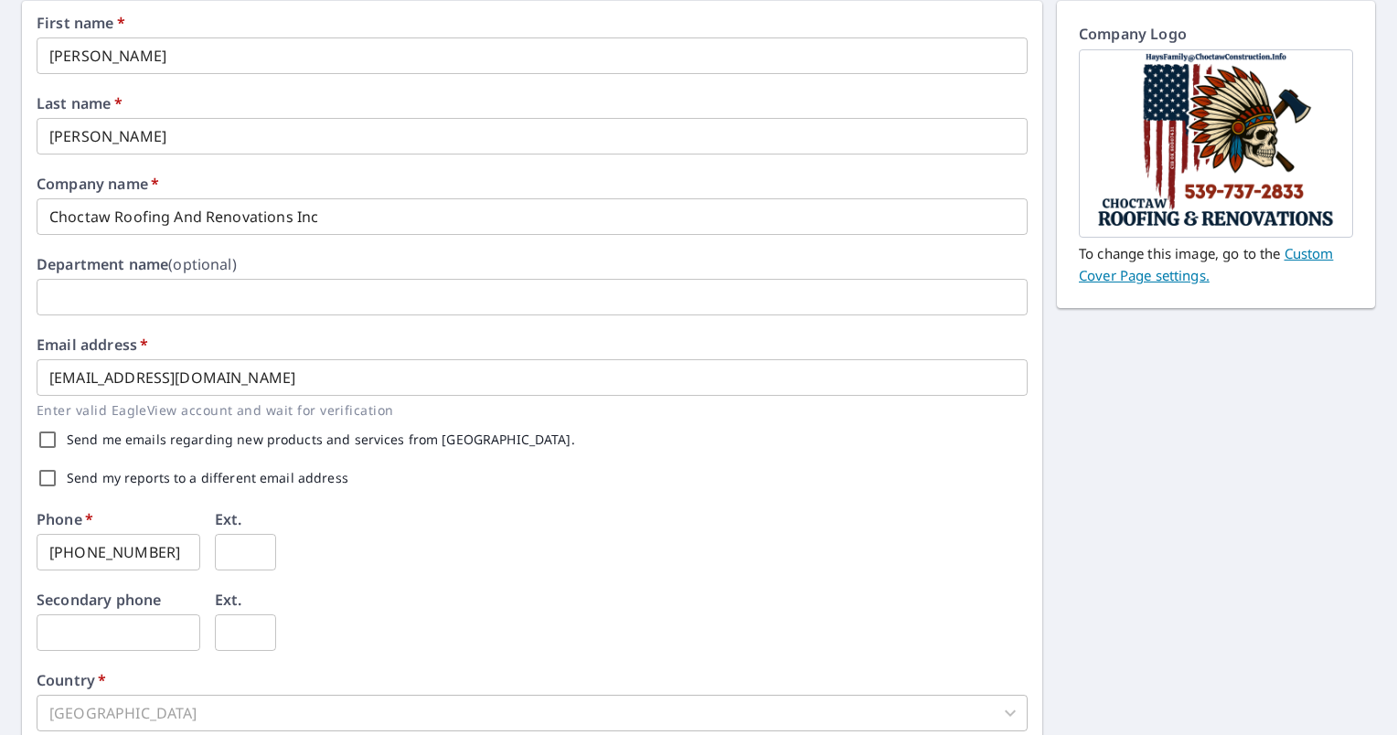
click at [500, 537] on div "Phone   * [PHONE_NUMBER] ​ Ext. ​" at bounding box center [532, 552] width 991 height 80
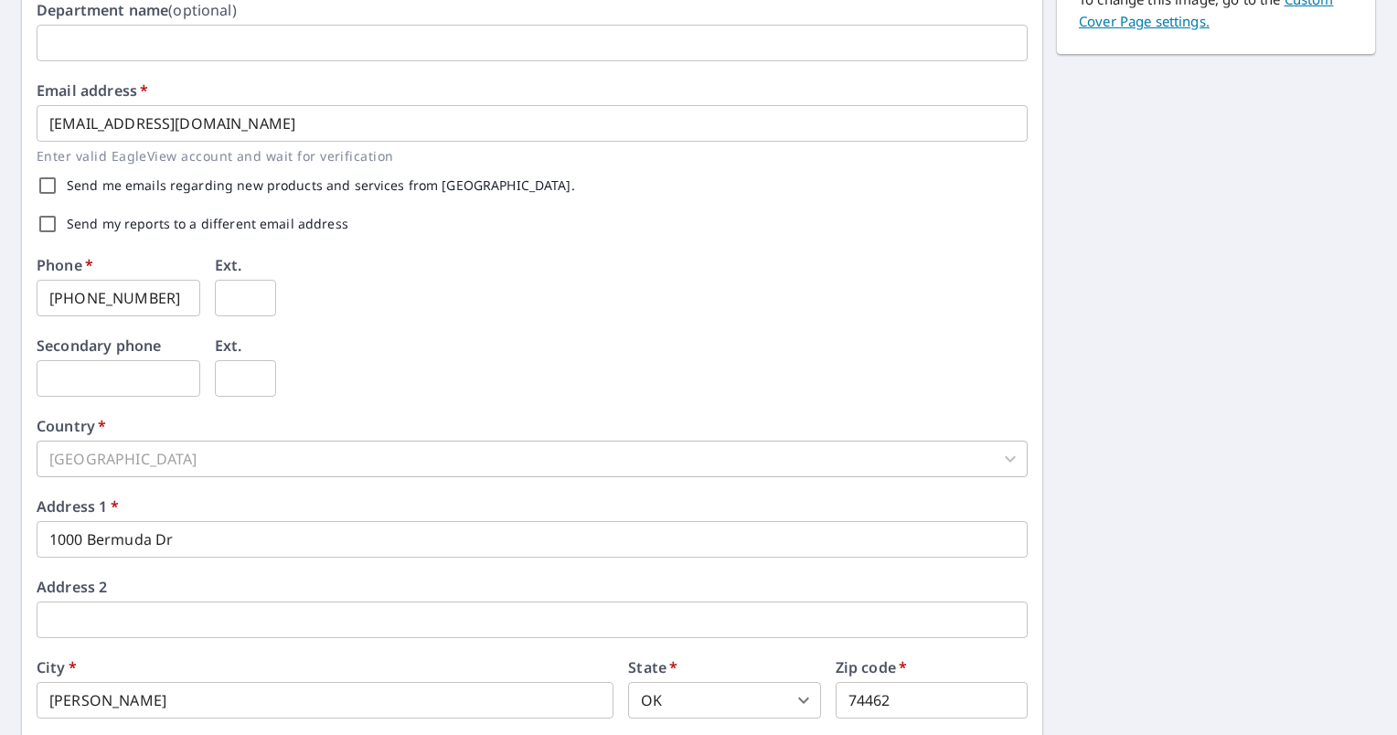
scroll to position [548, 0]
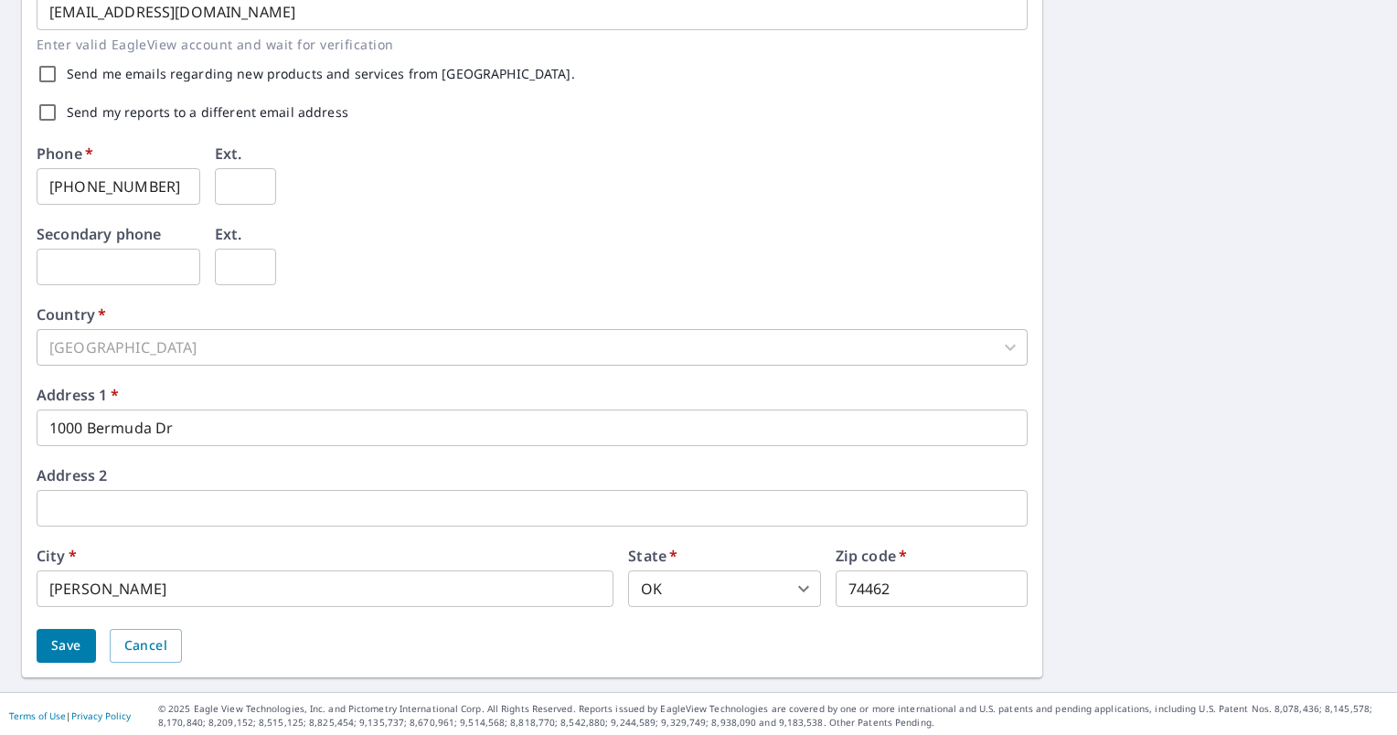
click at [60, 647] on span "Save" at bounding box center [66, 645] width 30 height 23
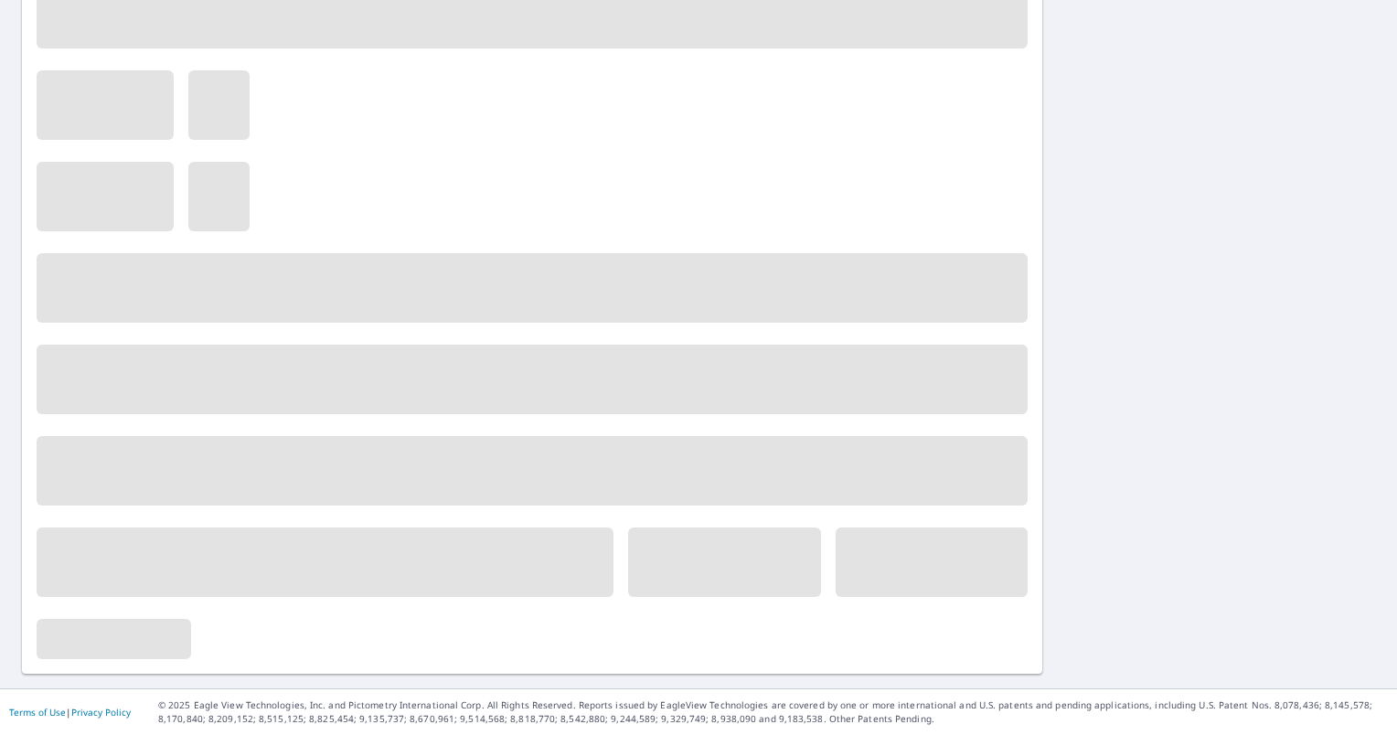
scroll to position [0, 0]
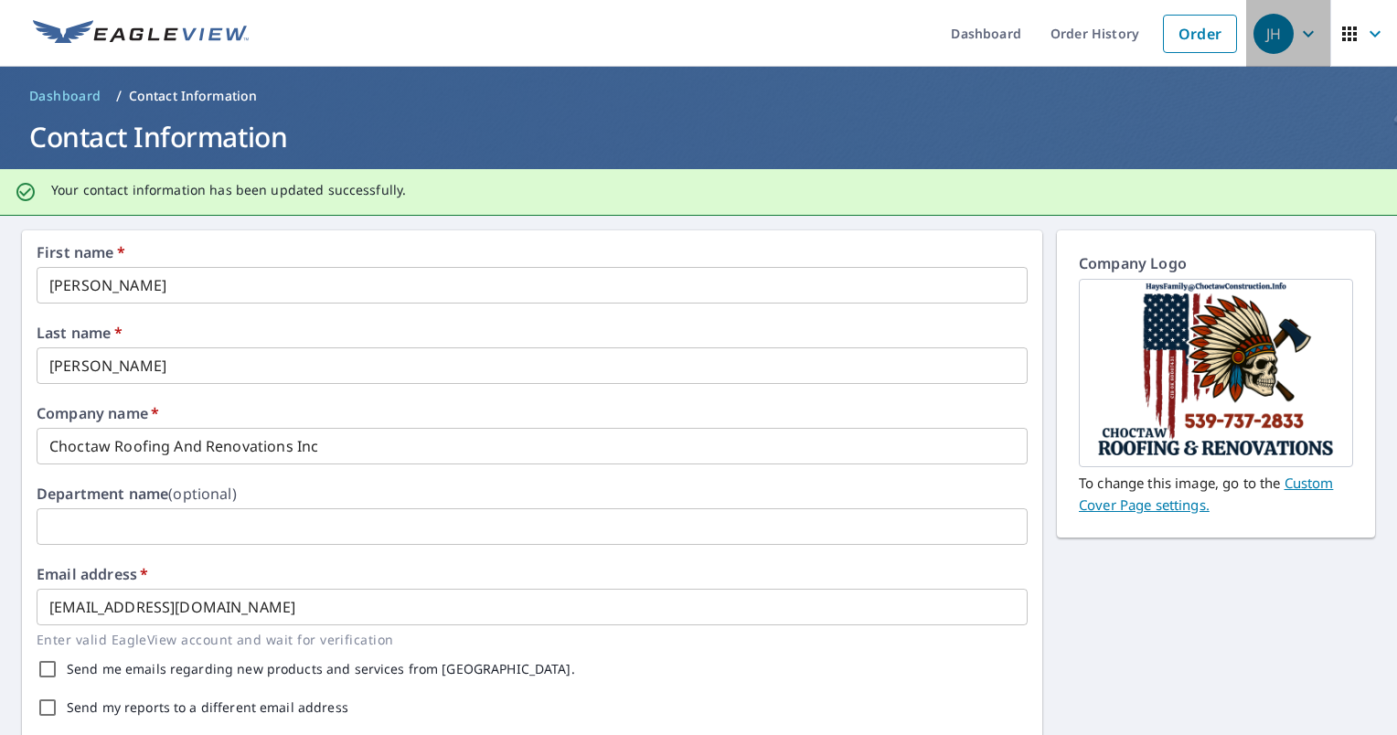
click at [1297, 35] on icon "button" at bounding box center [1308, 34] width 22 height 22
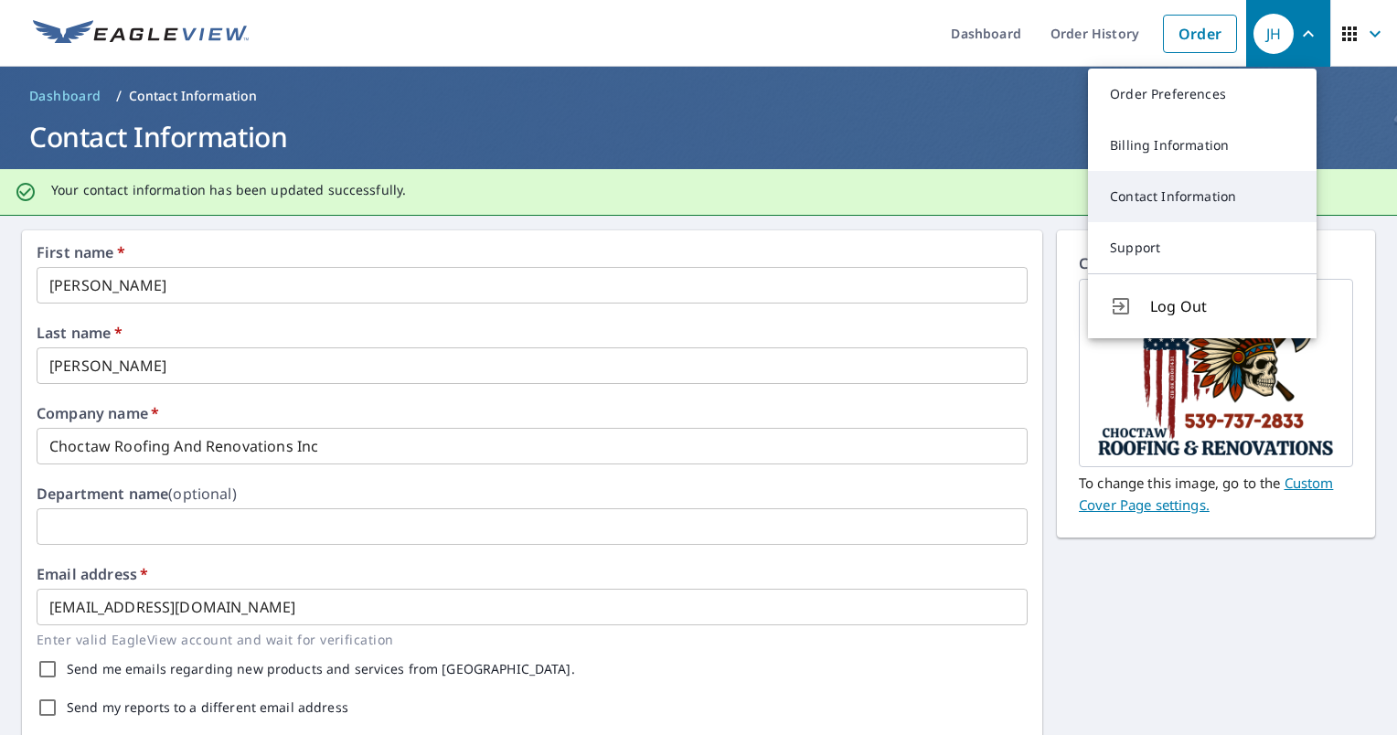
click at [1212, 205] on link "Contact Information" at bounding box center [1202, 196] width 229 height 51
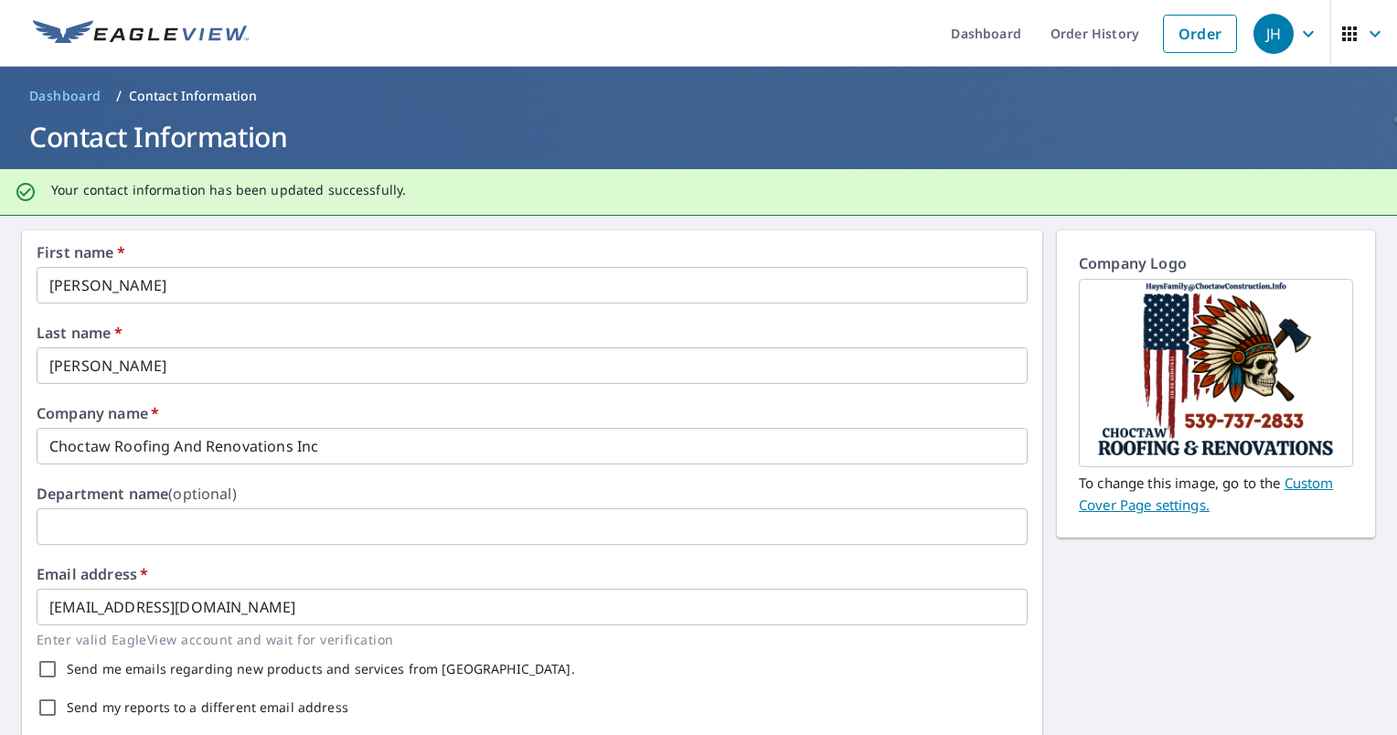
click at [1272, 39] on div "JH" at bounding box center [1273, 34] width 40 height 40
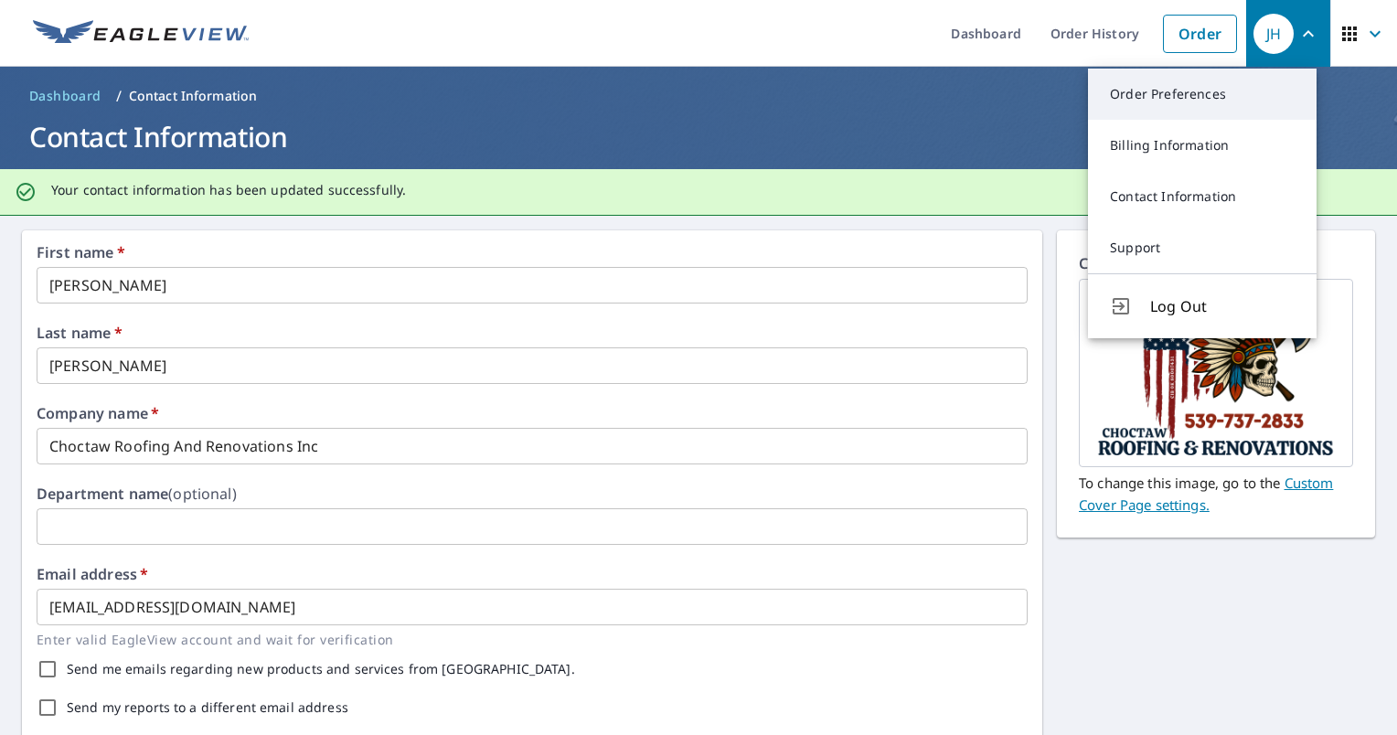
click at [1223, 94] on link "Order Preferences" at bounding box center [1202, 94] width 229 height 51
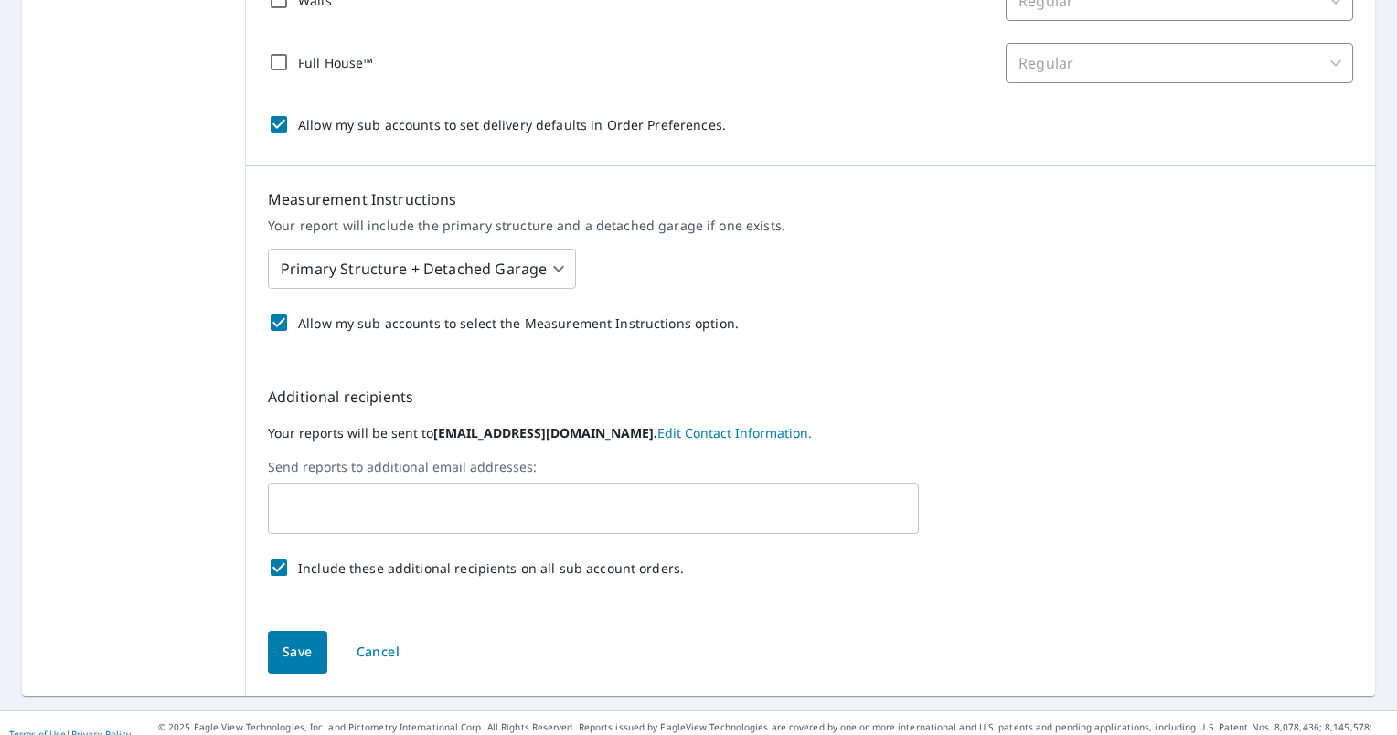
scroll to position [634, 0]
